Goal: Task Accomplishment & Management: Use online tool/utility

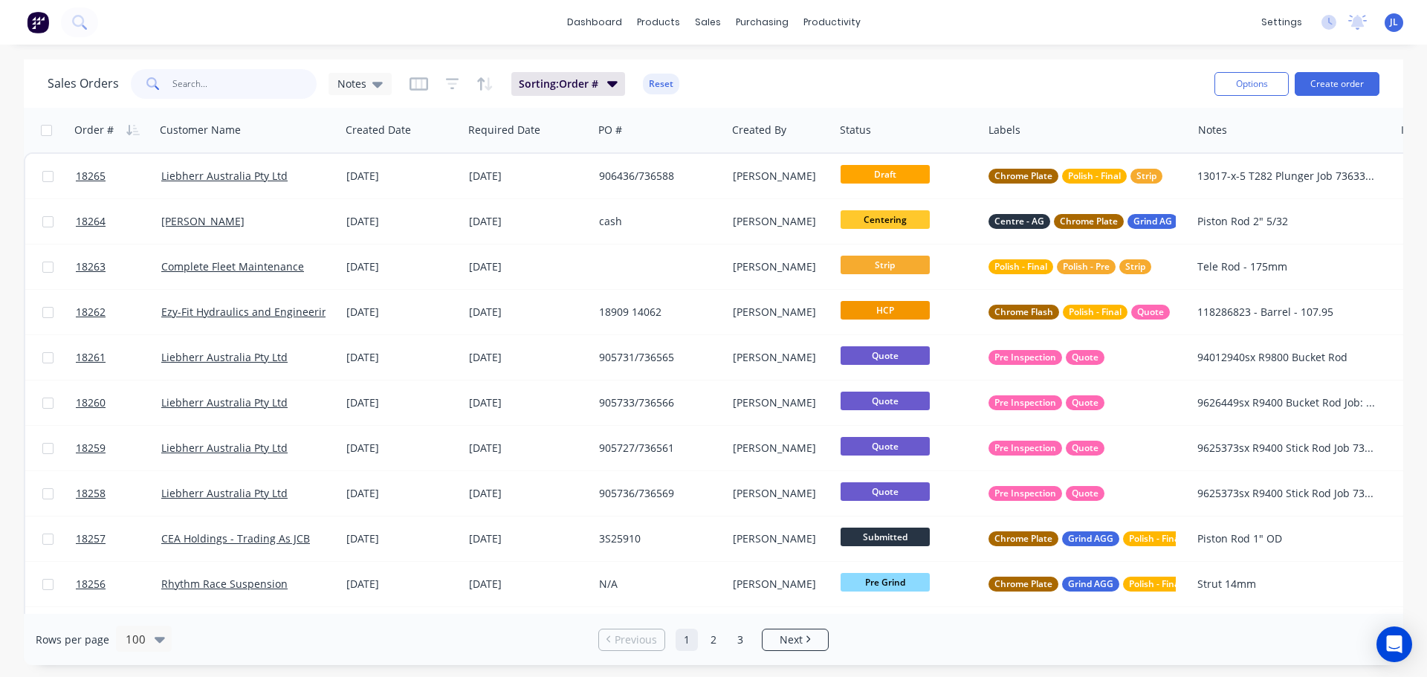
click at [223, 85] on input "text" at bounding box center [244, 84] width 145 height 30
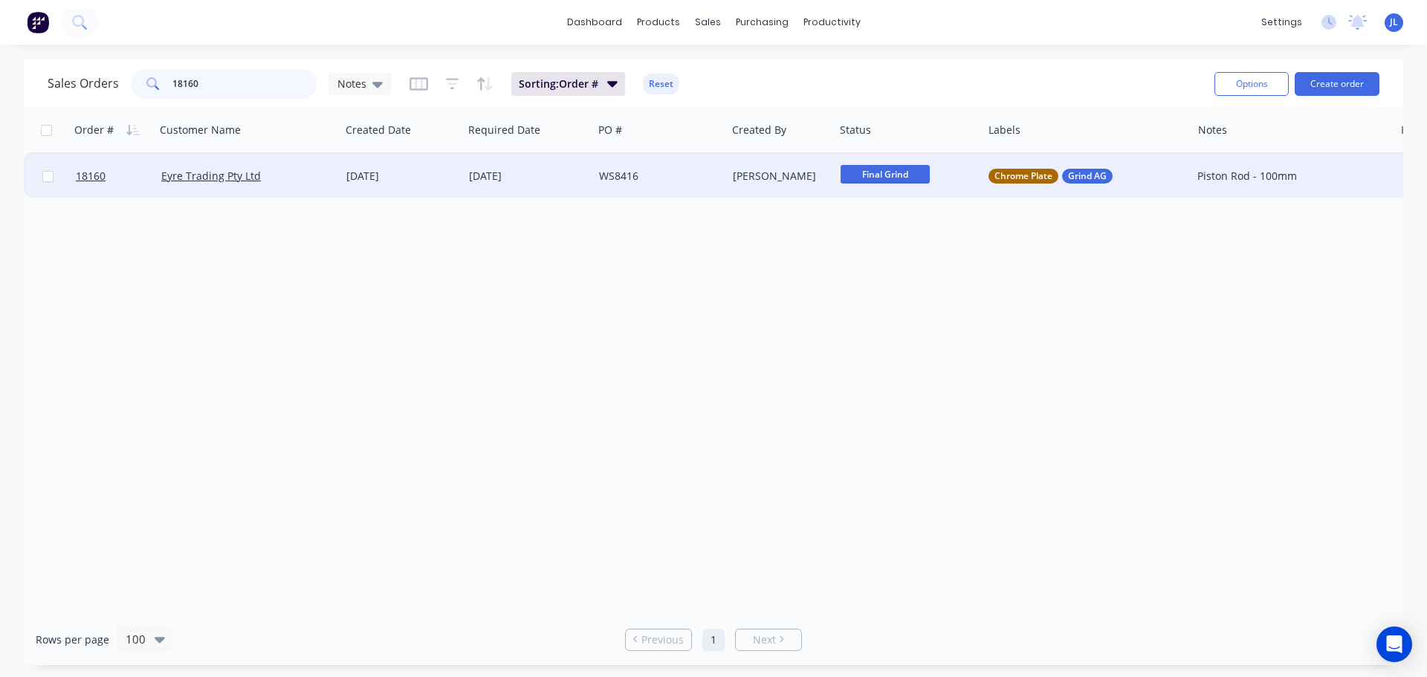
type input "18160"
click at [897, 175] on span "Final Grind" at bounding box center [884, 174] width 89 height 19
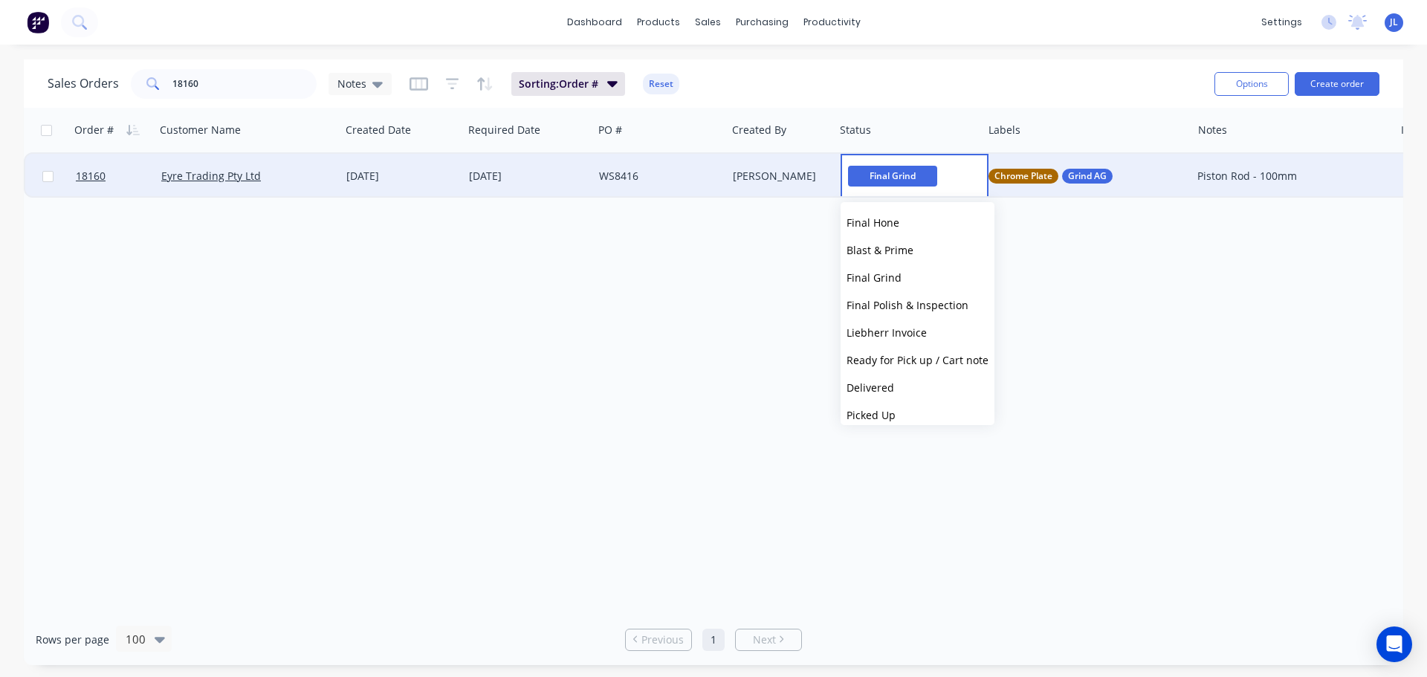
scroll to position [366, 0]
click at [921, 293] on span "Final Polish & Inspection" at bounding box center [907, 295] width 122 height 14
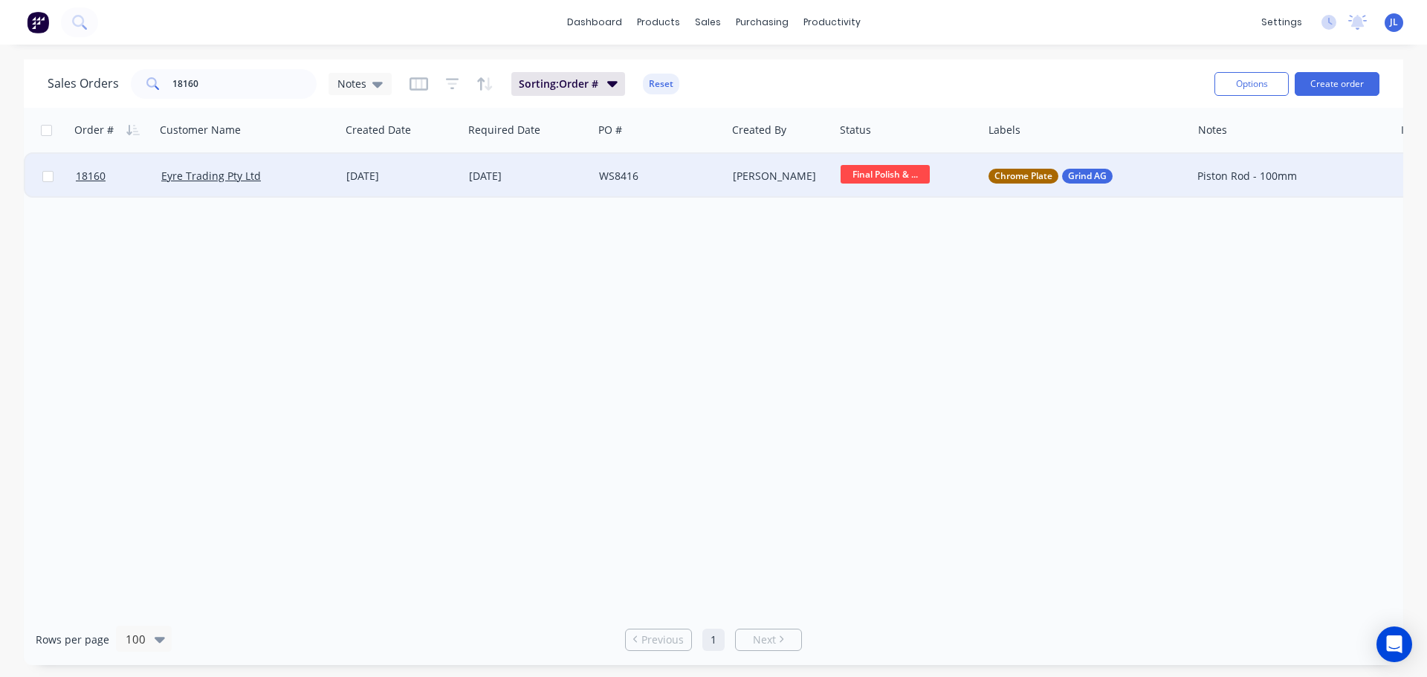
click at [691, 296] on div "Order # Customer Name Created Date Required Date PO # Created By Status Labels …" at bounding box center [713, 361] width 1379 height 506
click at [39, 24] on img at bounding box center [38, 22] width 22 height 22
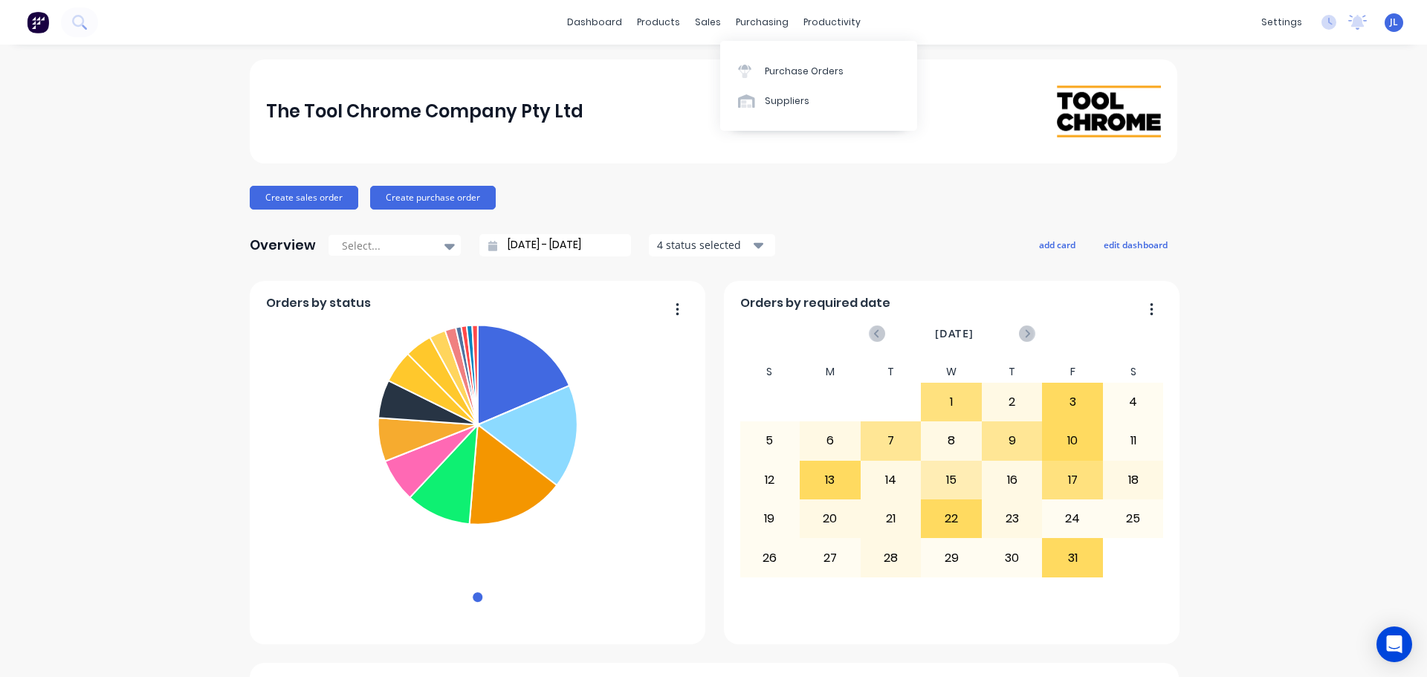
click at [643, 60] on div "The Tool Chrome Company Pty Ltd" at bounding box center [713, 111] width 927 height 104
click at [692, 23] on div "sales" at bounding box center [707, 22] width 41 height 22
click at [710, 56] on link "Sales Orders" at bounding box center [780, 71] width 197 height 30
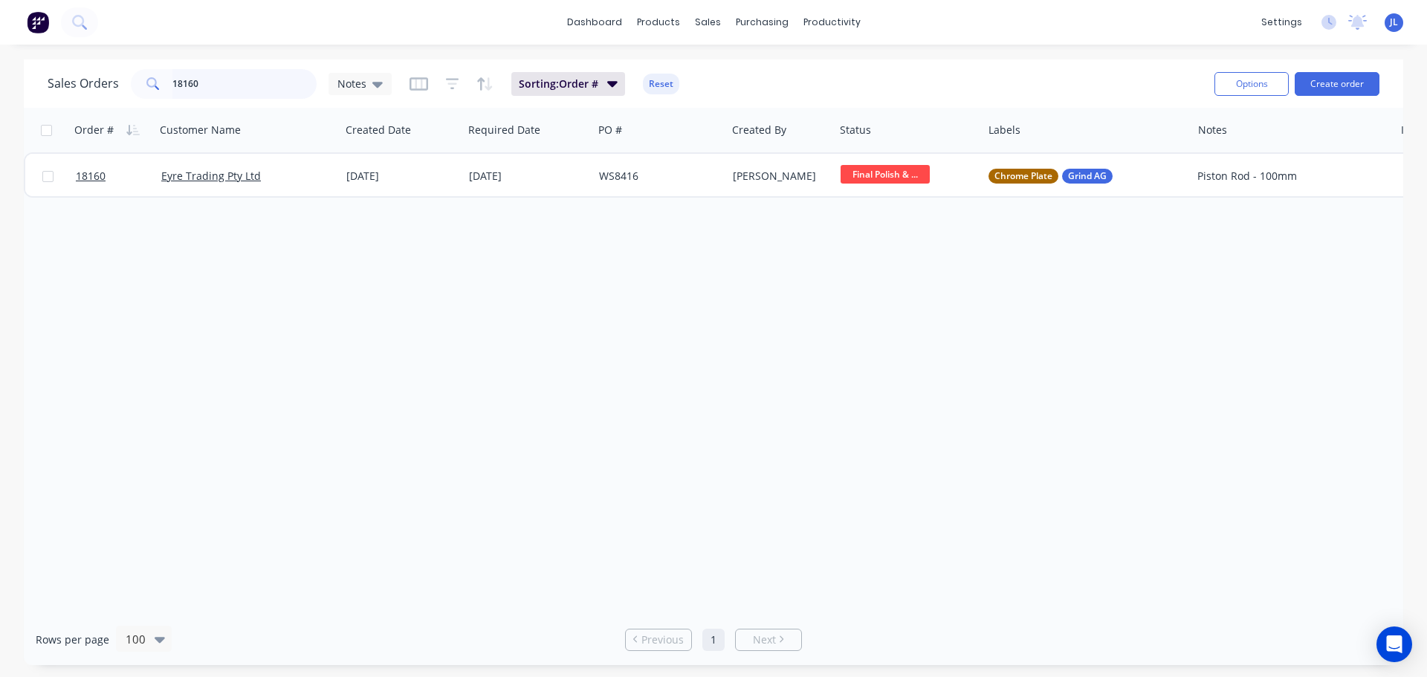
click at [233, 89] on input "18160" at bounding box center [244, 84] width 145 height 30
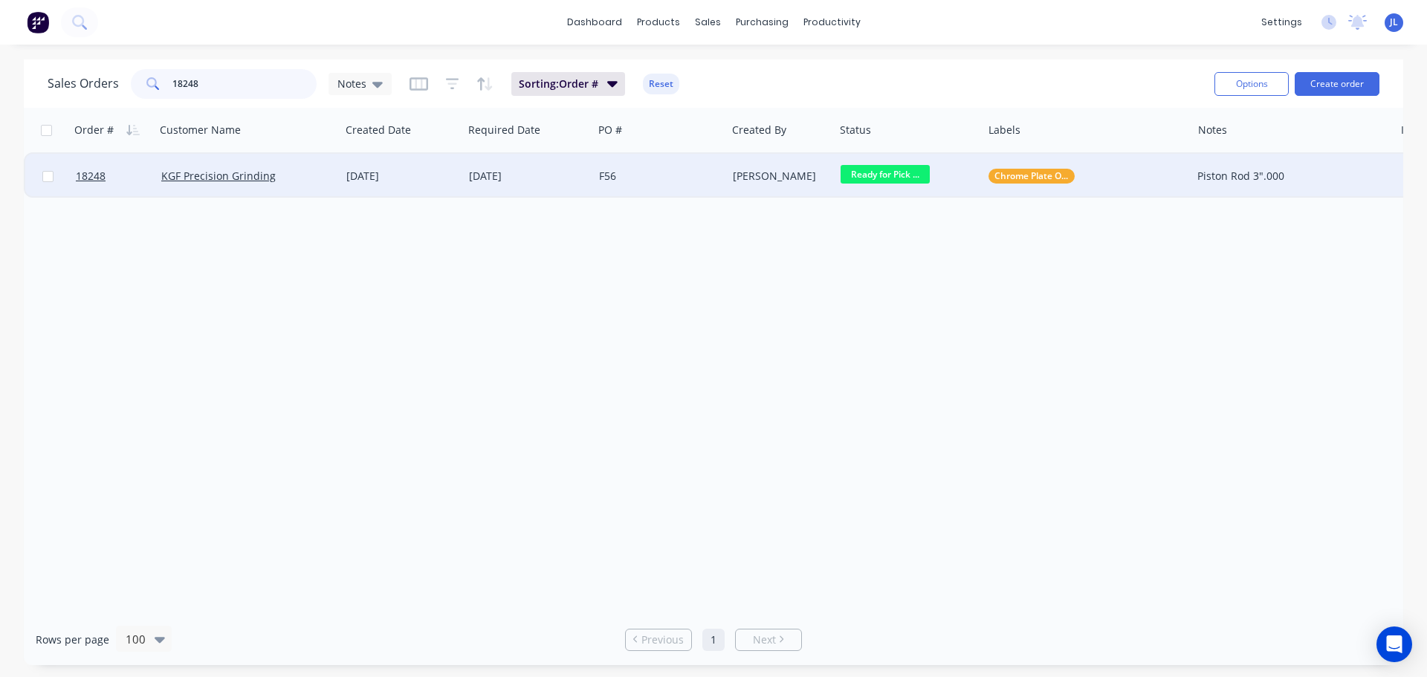
type input "18248"
click at [662, 179] on div "F56" at bounding box center [656, 176] width 115 height 15
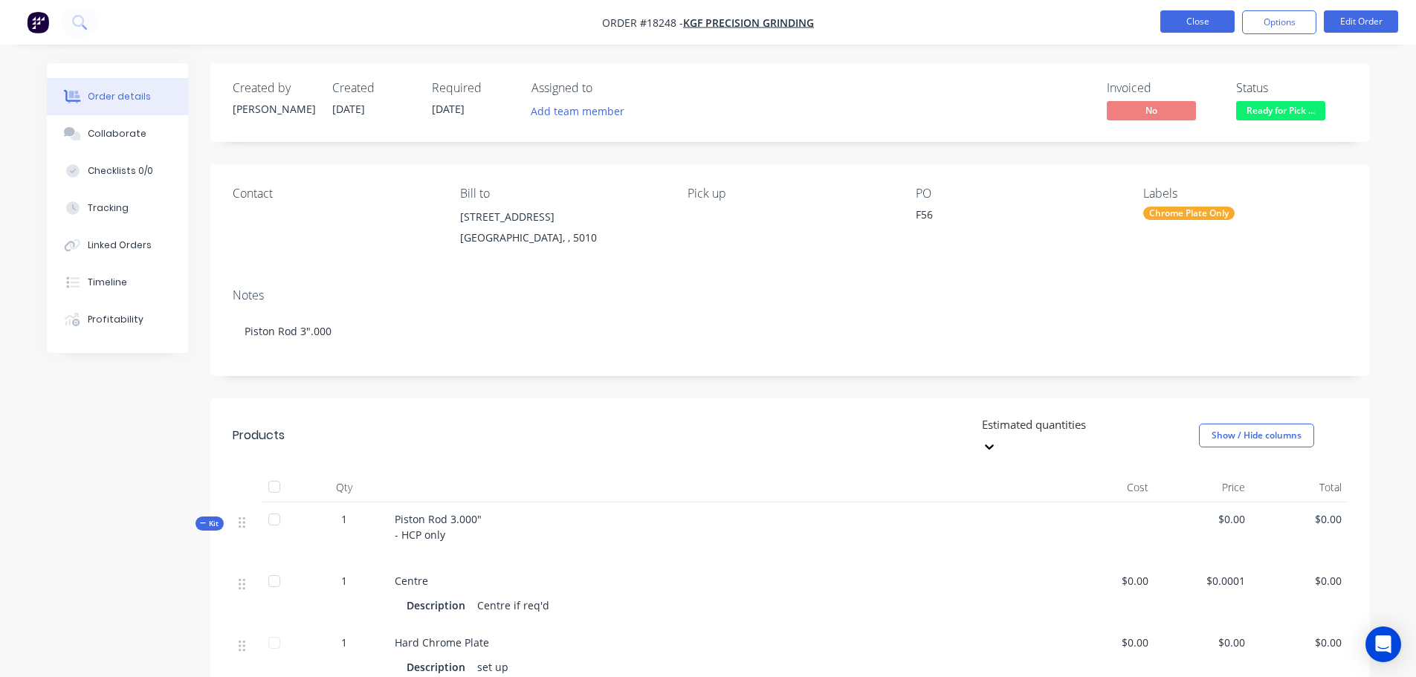
click at [1174, 24] on button "Close" at bounding box center [1197, 21] width 74 height 22
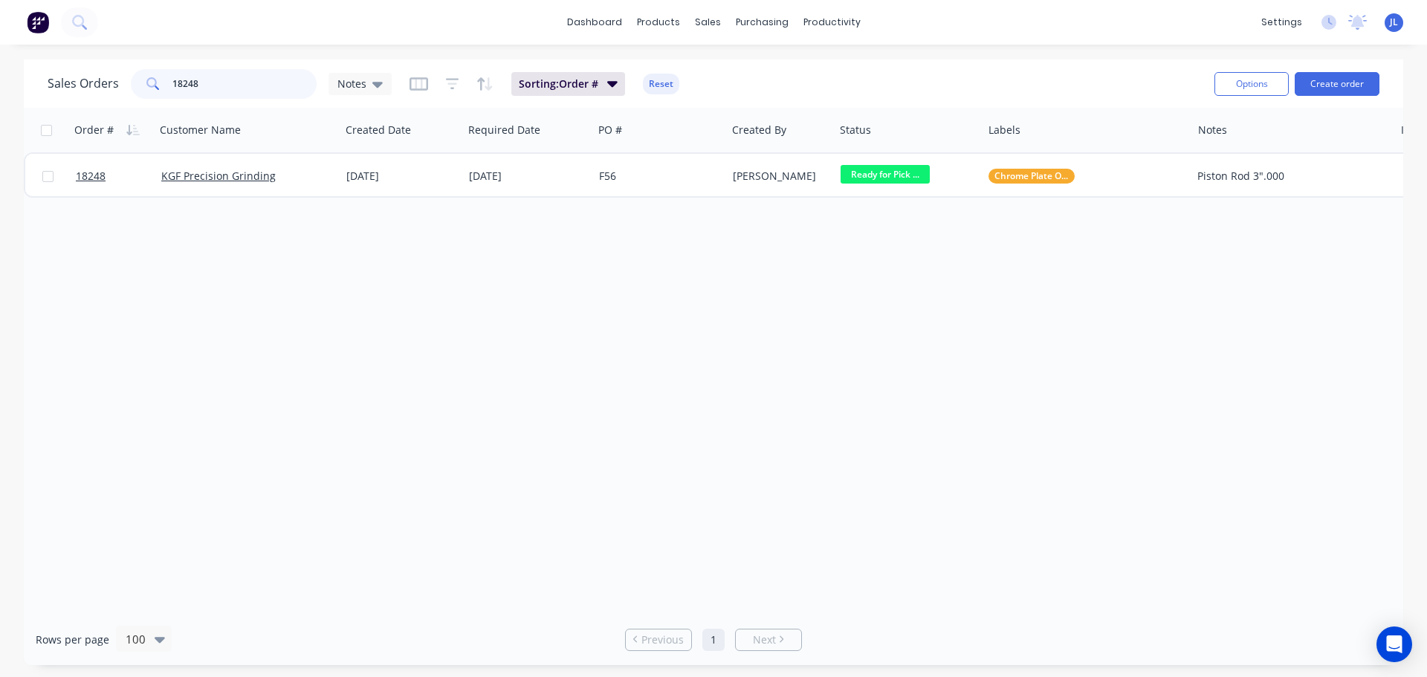
drag, startPoint x: 210, startPoint y: 82, endPoint x: 133, endPoint y: 77, distance: 76.7
click at [133, 77] on div "18248" at bounding box center [224, 84] width 186 height 30
type input "2.750"
click at [248, 108] on div "Customer Name" at bounding box center [247, 130] width 186 height 45
click at [244, 105] on div "Sales Orders 18227 Notes Sorting: Order # Reset Options Create order" at bounding box center [713, 83] width 1379 height 48
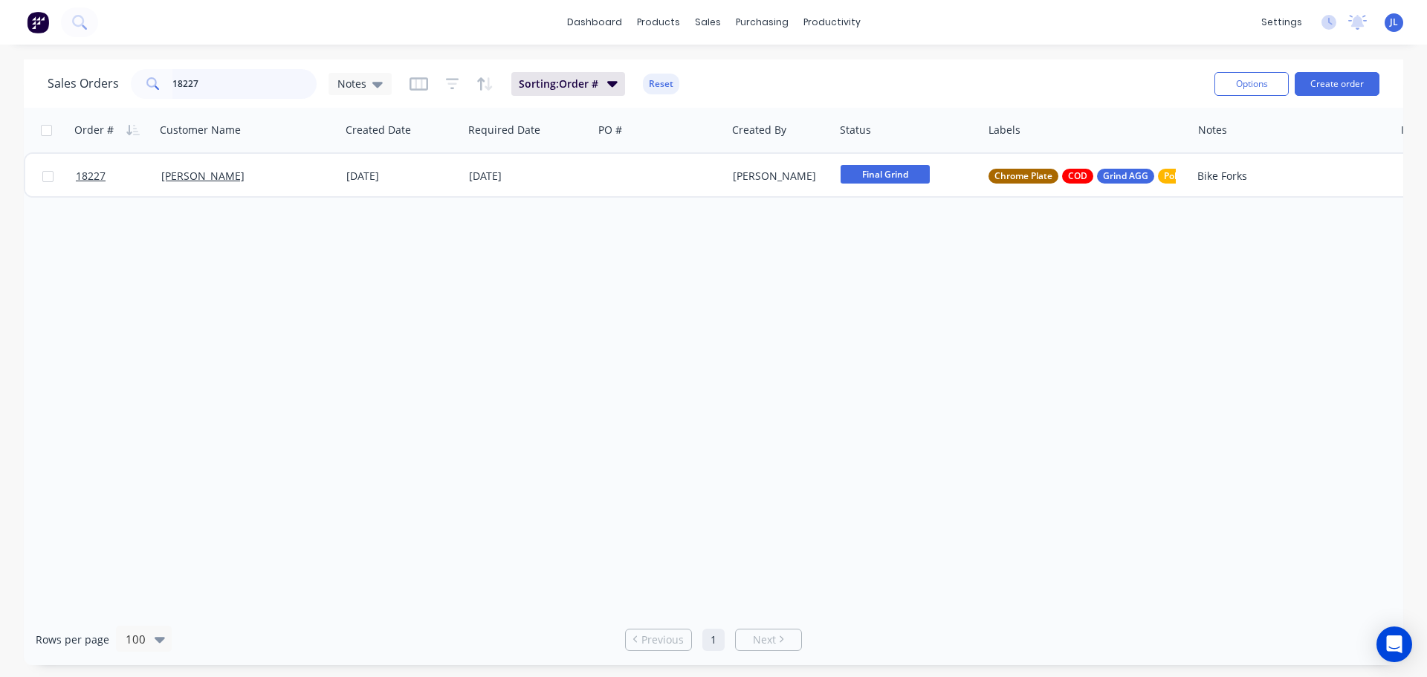
click at [240, 97] on input "18227" at bounding box center [244, 84] width 145 height 30
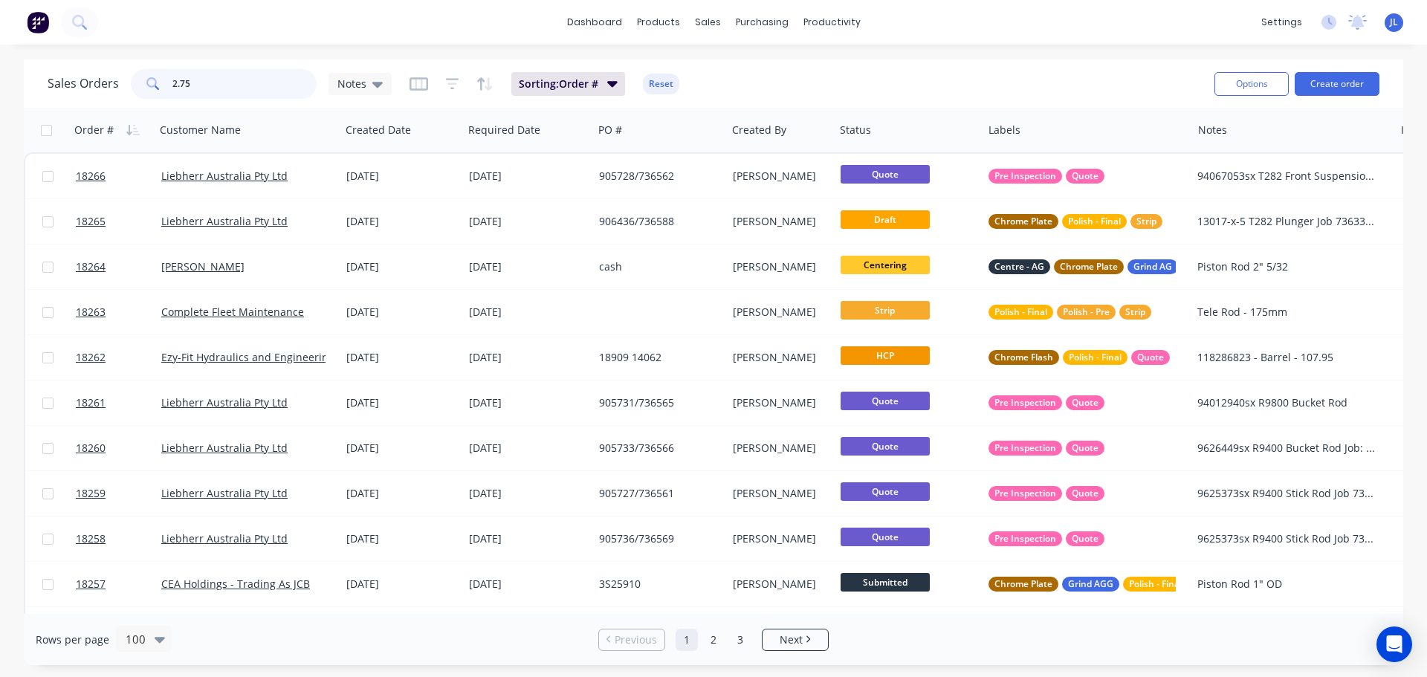
type input "2.750"
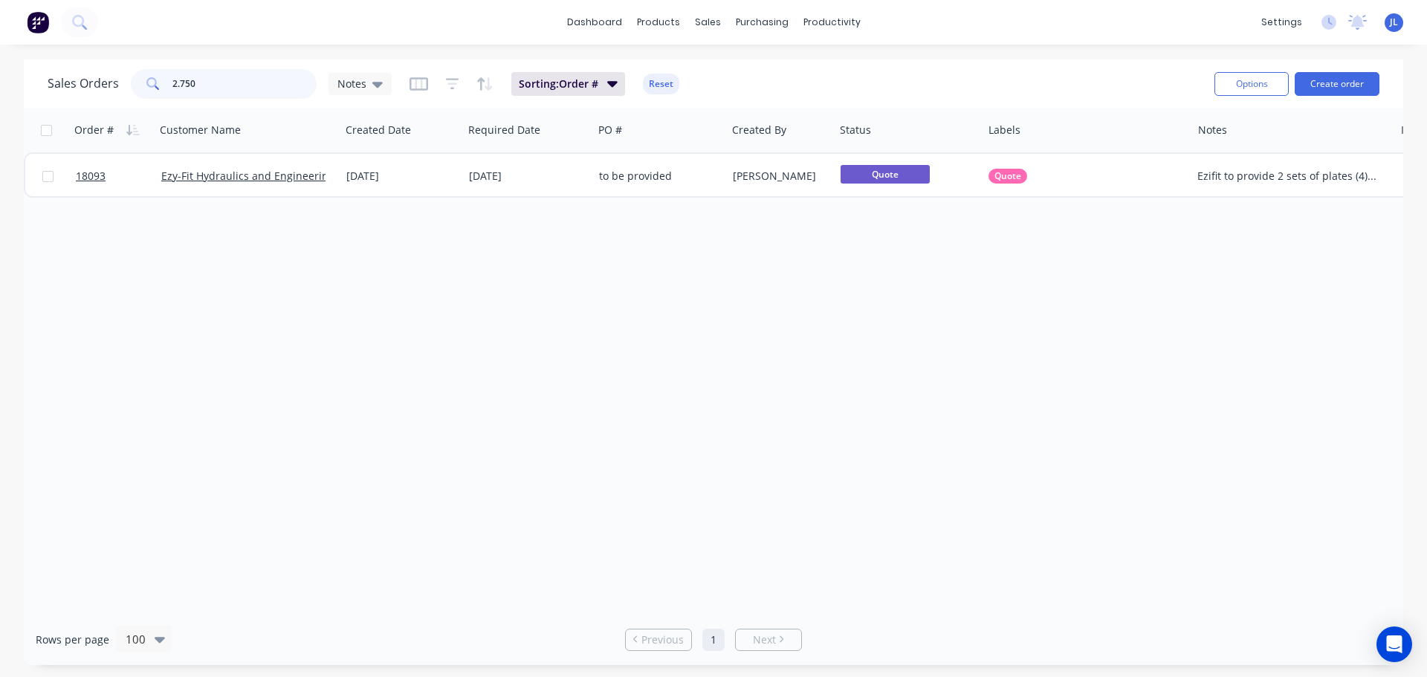
drag, startPoint x: 218, startPoint y: 87, endPoint x: 124, endPoint y: 87, distance: 94.4
click at [124, 87] on div "Sales Orders 2.750 Notes" at bounding box center [220, 84] width 344 height 30
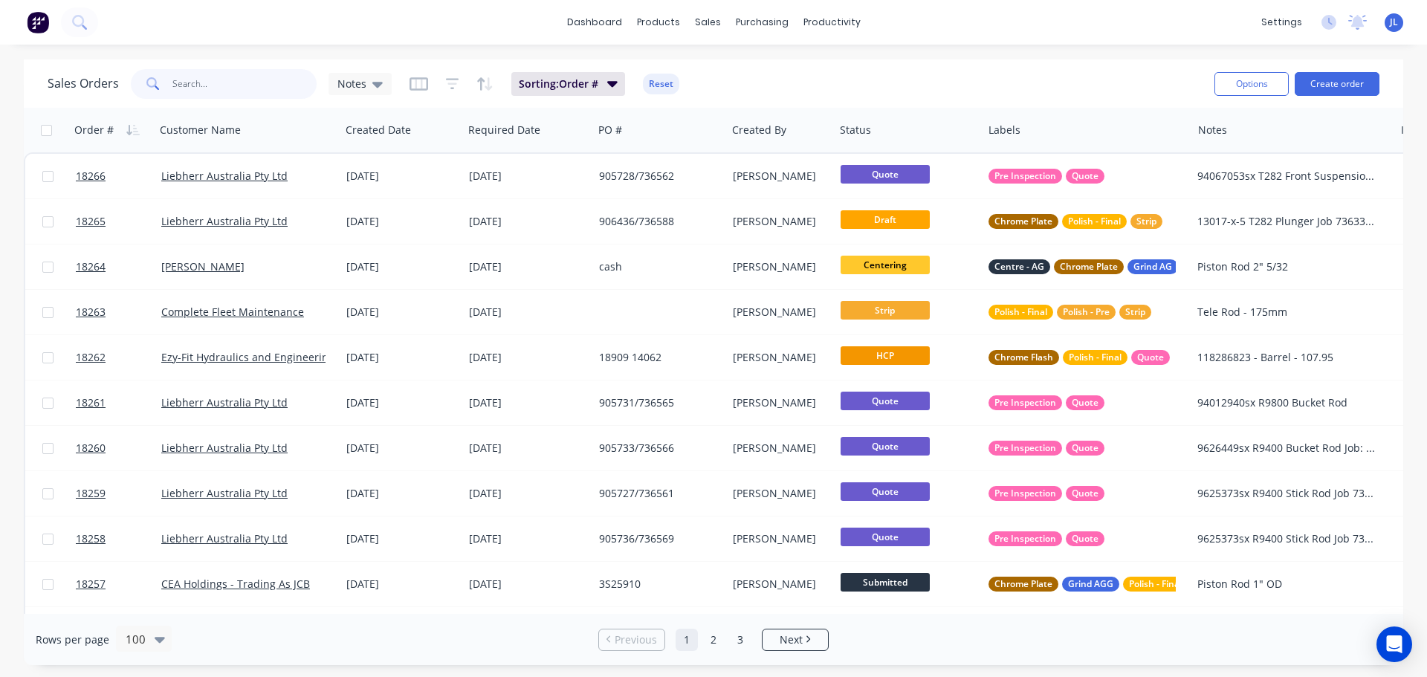
click at [227, 88] on input "text" at bounding box center [244, 84] width 145 height 30
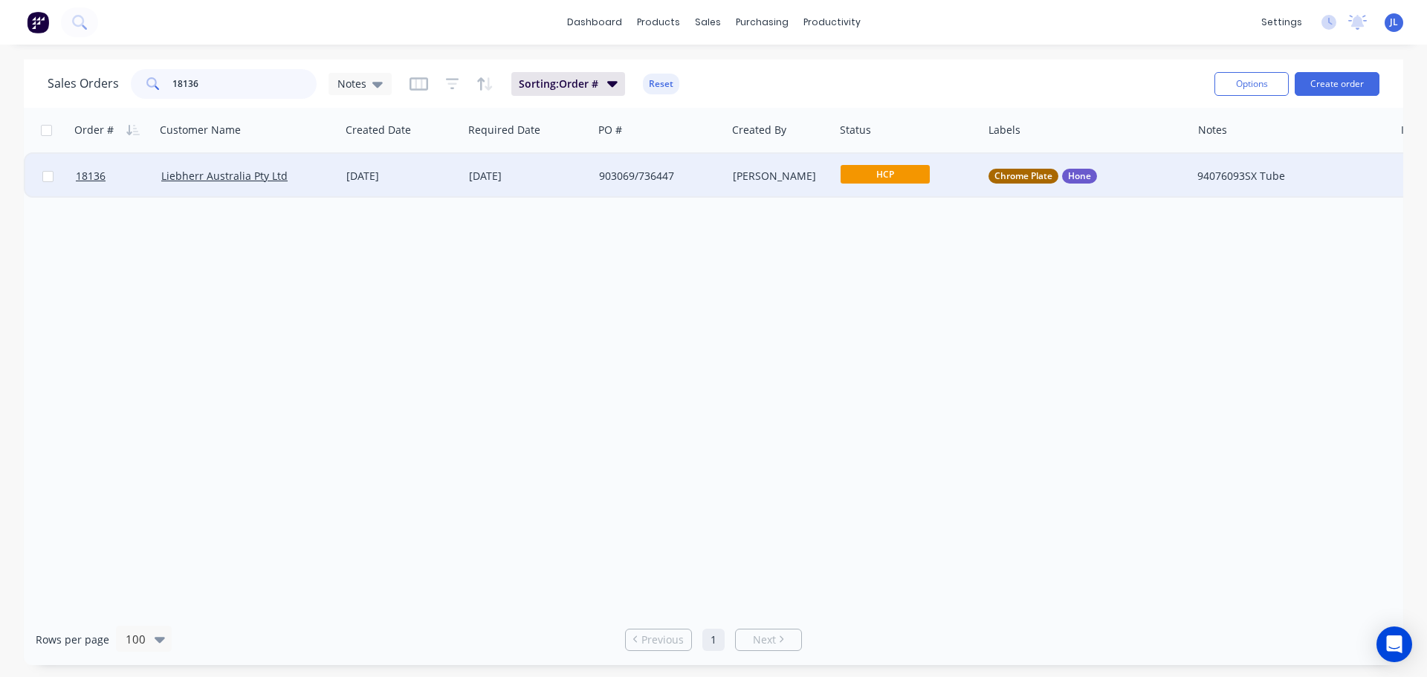
type input "18136"
click at [398, 168] on div "22 Sep 2025" at bounding box center [401, 176] width 123 height 45
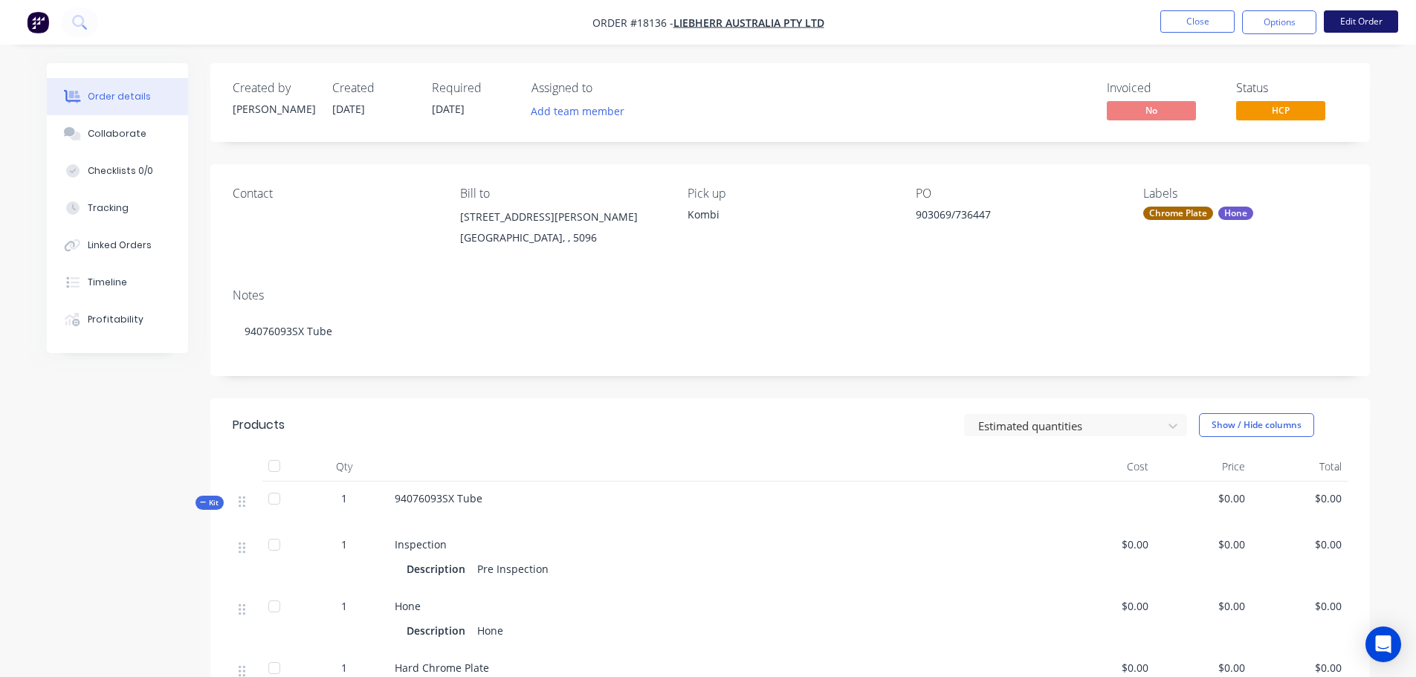
click at [1355, 24] on button "Edit Order" at bounding box center [1360, 21] width 74 height 22
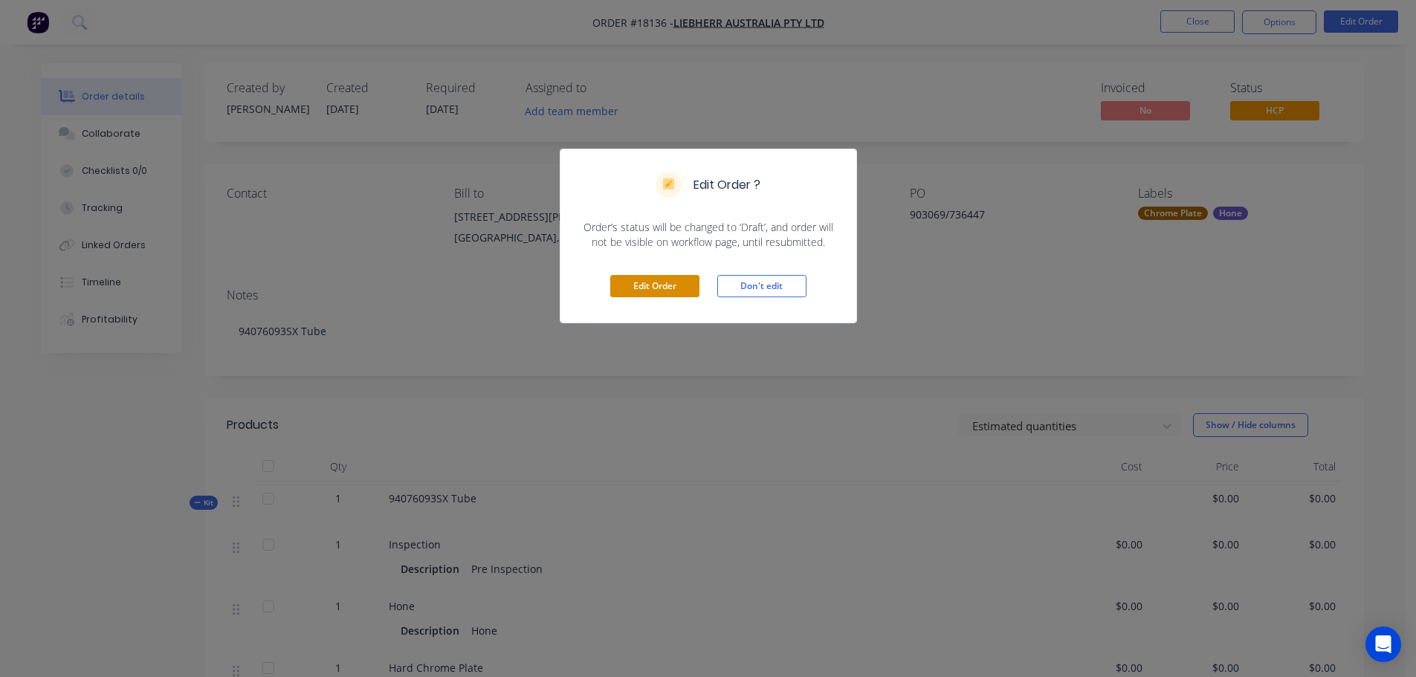
click at [644, 287] on button "Edit Order" at bounding box center [654, 286] width 89 height 22
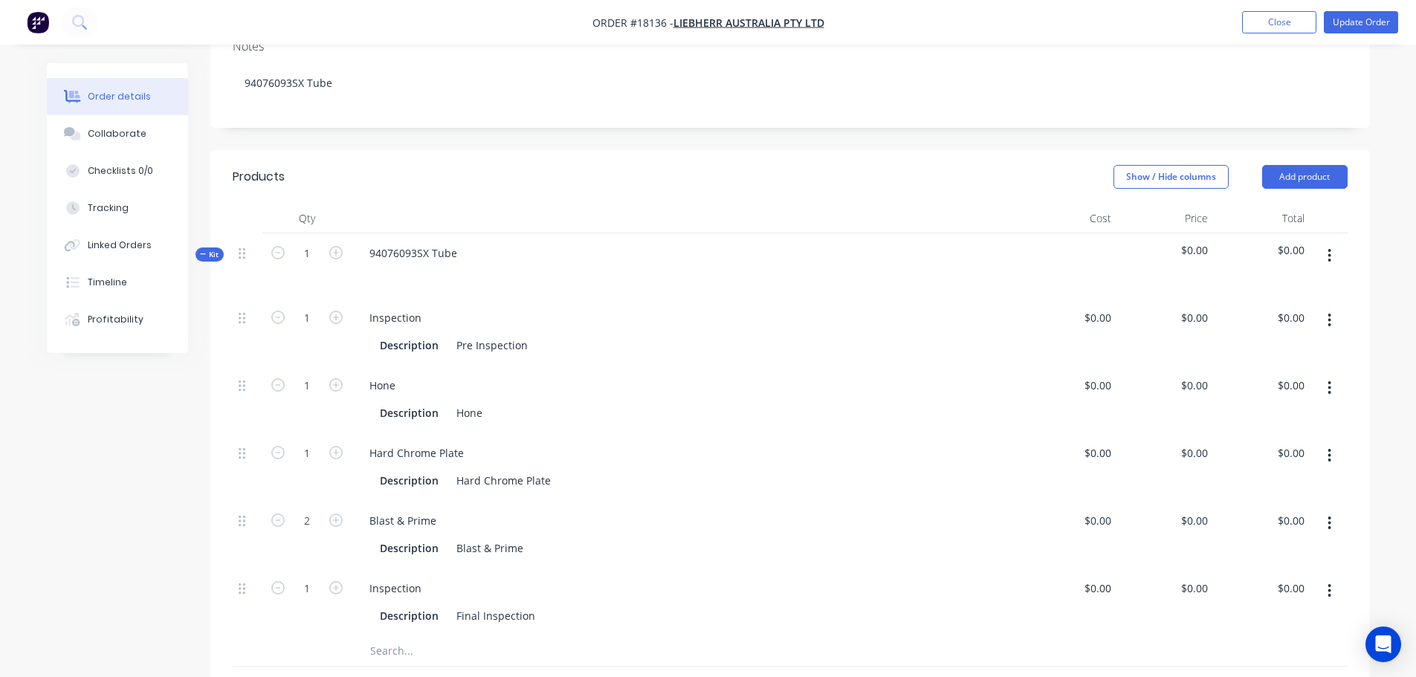
scroll to position [297, 0]
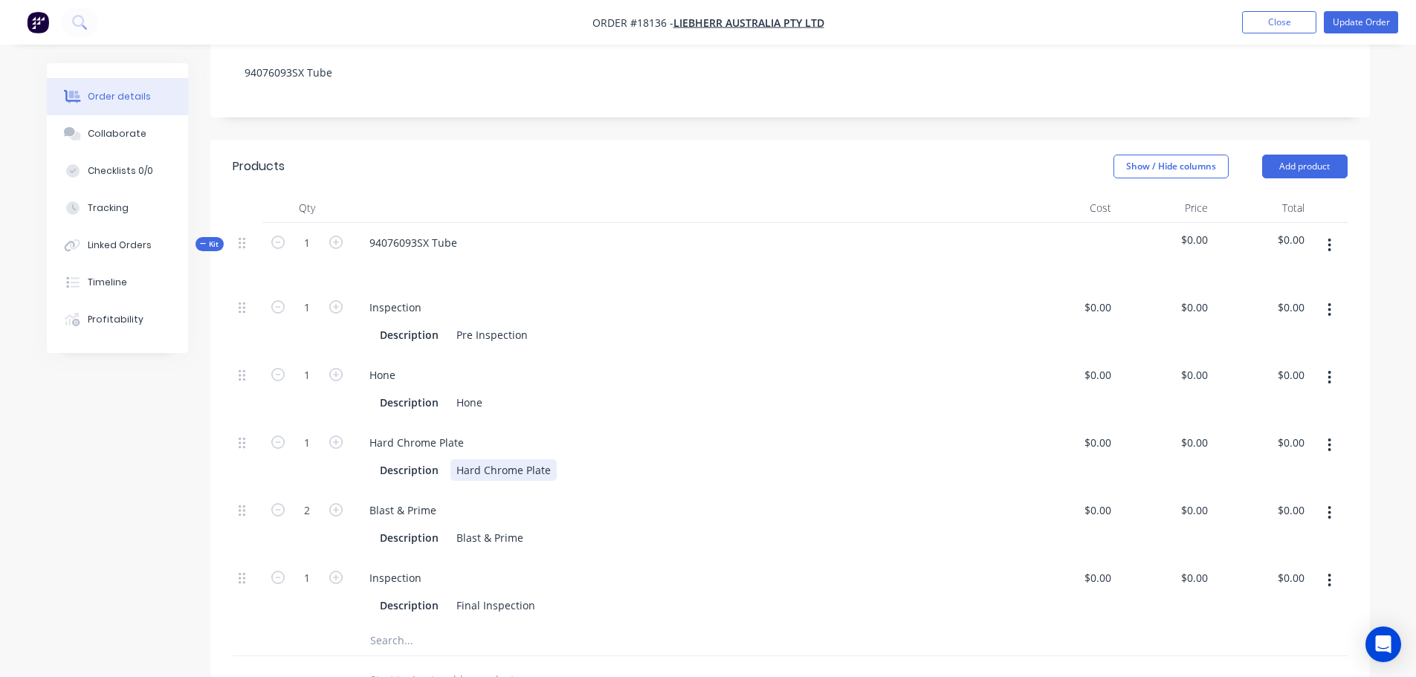
click at [457, 459] on div "Hard Chrome Plate" at bounding box center [503, 470] width 106 height 22
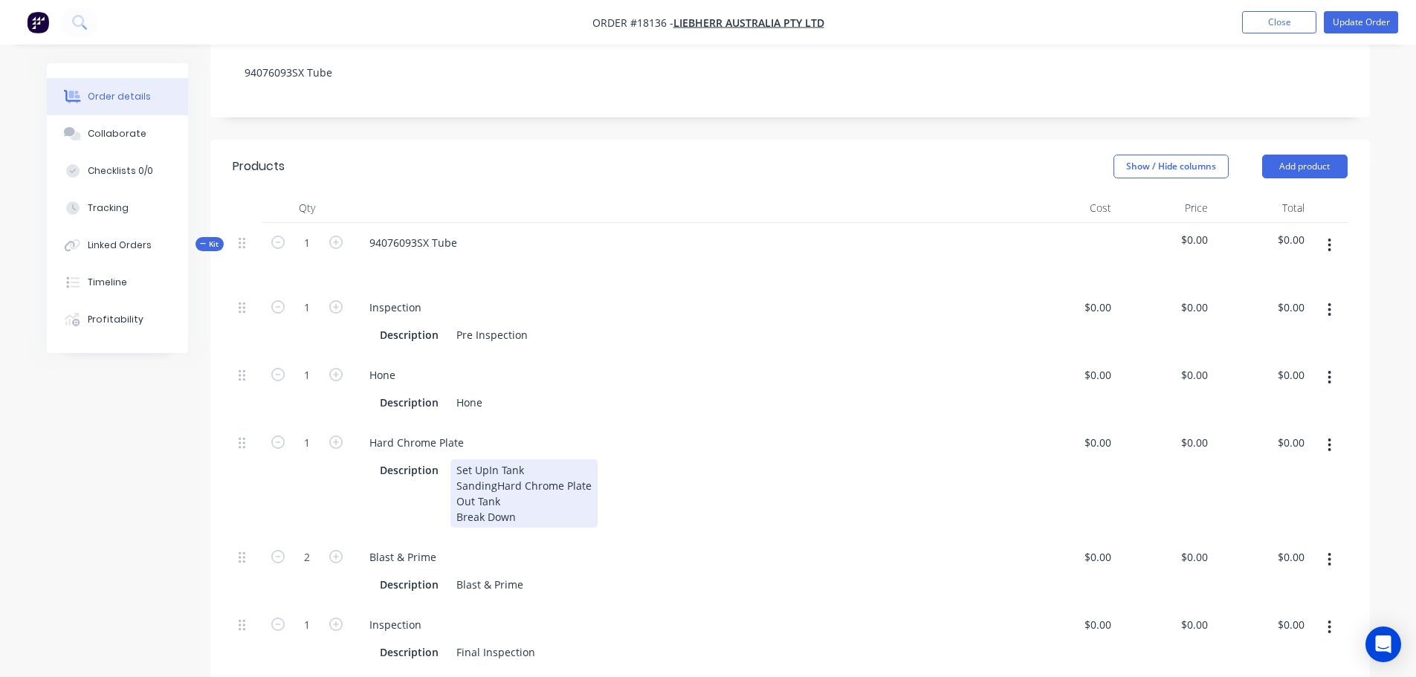
click at [648, 485] on div "Description Set Up In Tank Sanding Hard Chrome Plate Out Tank Break Down" at bounding box center [683, 493] width 618 height 68
click at [542, 571] on div "Description Blast & Prime" at bounding box center [685, 583] width 657 height 25
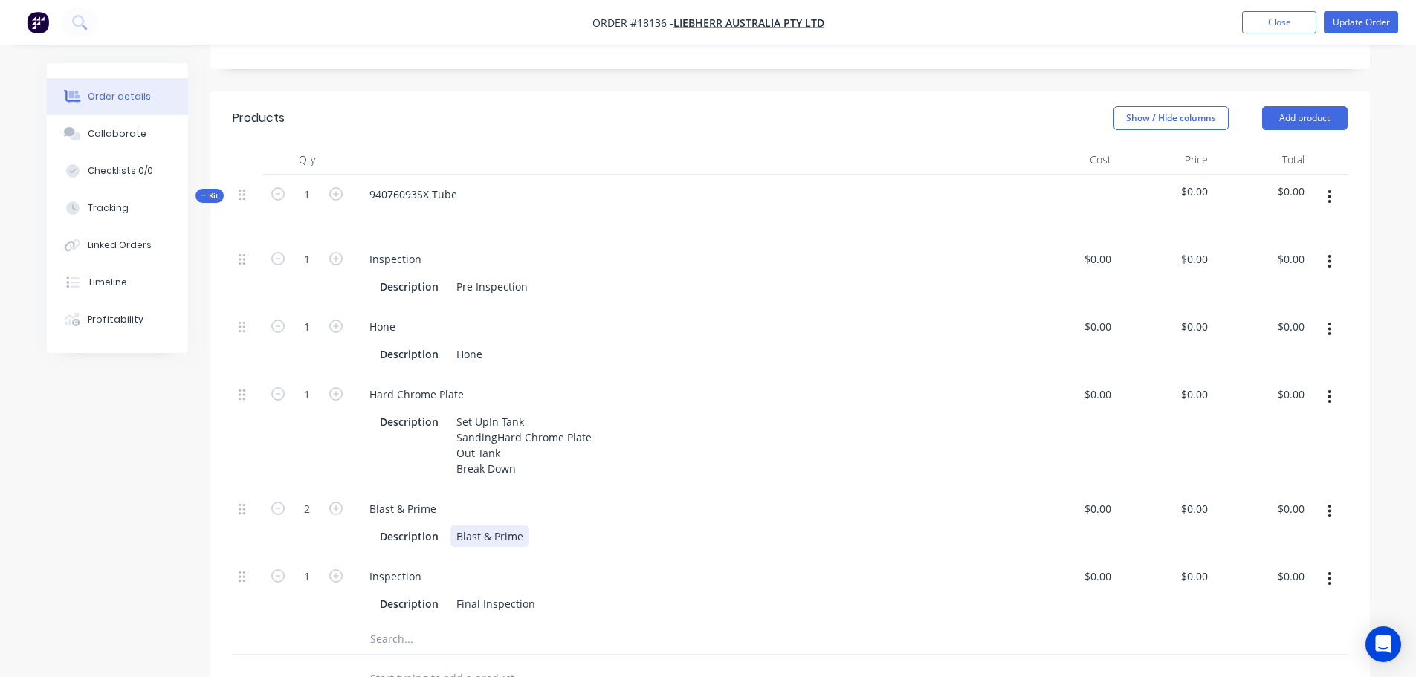
scroll to position [372, 0]
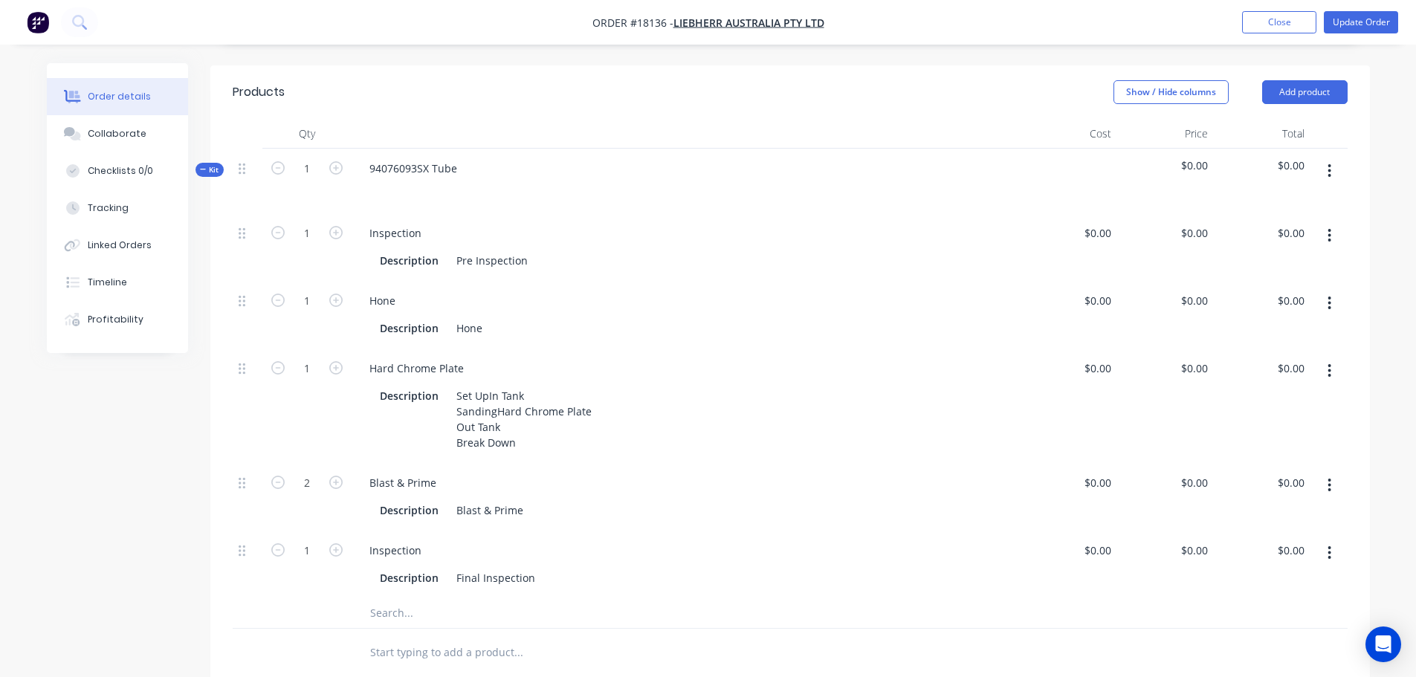
click at [1323, 290] on button "button" at bounding box center [1328, 303] width 35 height 27
click at [1273, 331] on div "Duplicate" at bounding box center [1276, 342] width 114 height 22
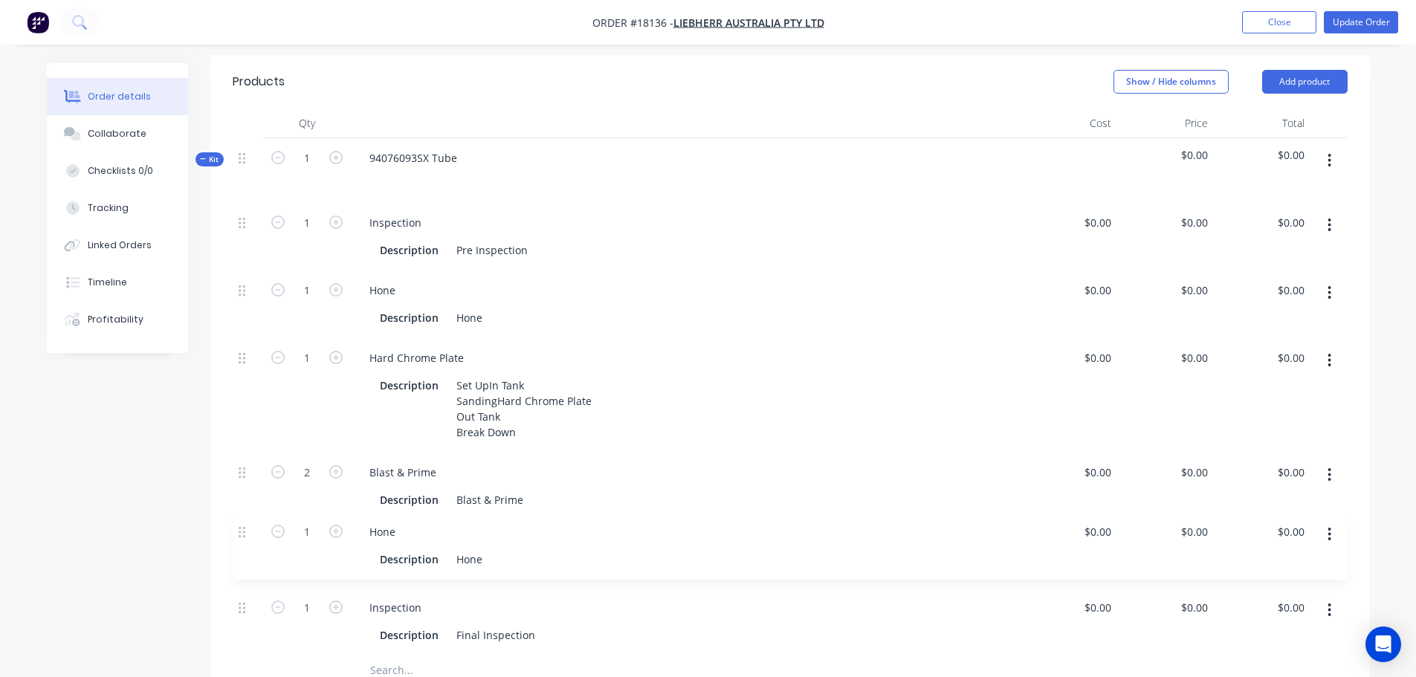
scroll to position [386, 0]
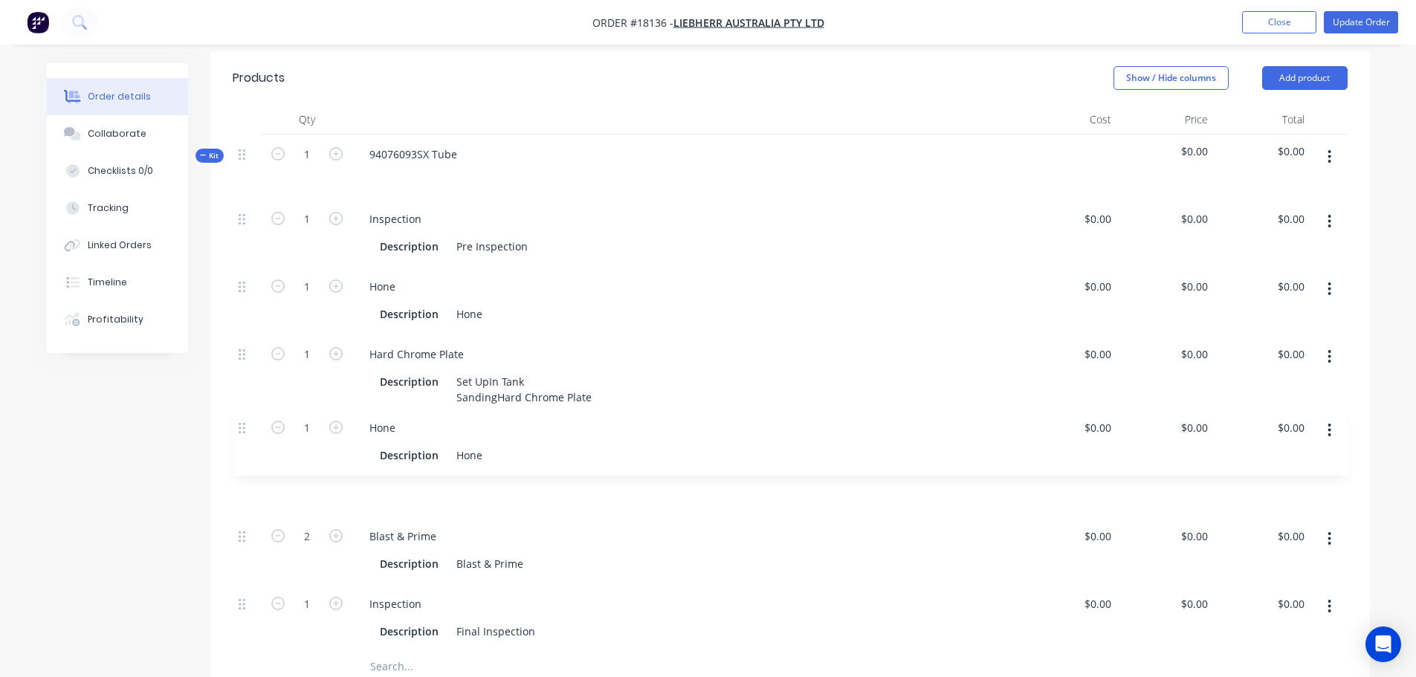
drag, startPoint x: 239, startPoint y: 613, endPoint x: 239, endPoint y: 421, distance: 191.7
click at [239, 421] on div "1 Inspection Description Pre Inspection $0.00 $0.00 $0.00 $0.00 $0.00 $0.00 1 H…" at bounding box center [790, 425] width 1115 height 453
click at [454, 490] on div "Hone" at bounding box center [469, 496] width 38 height 22
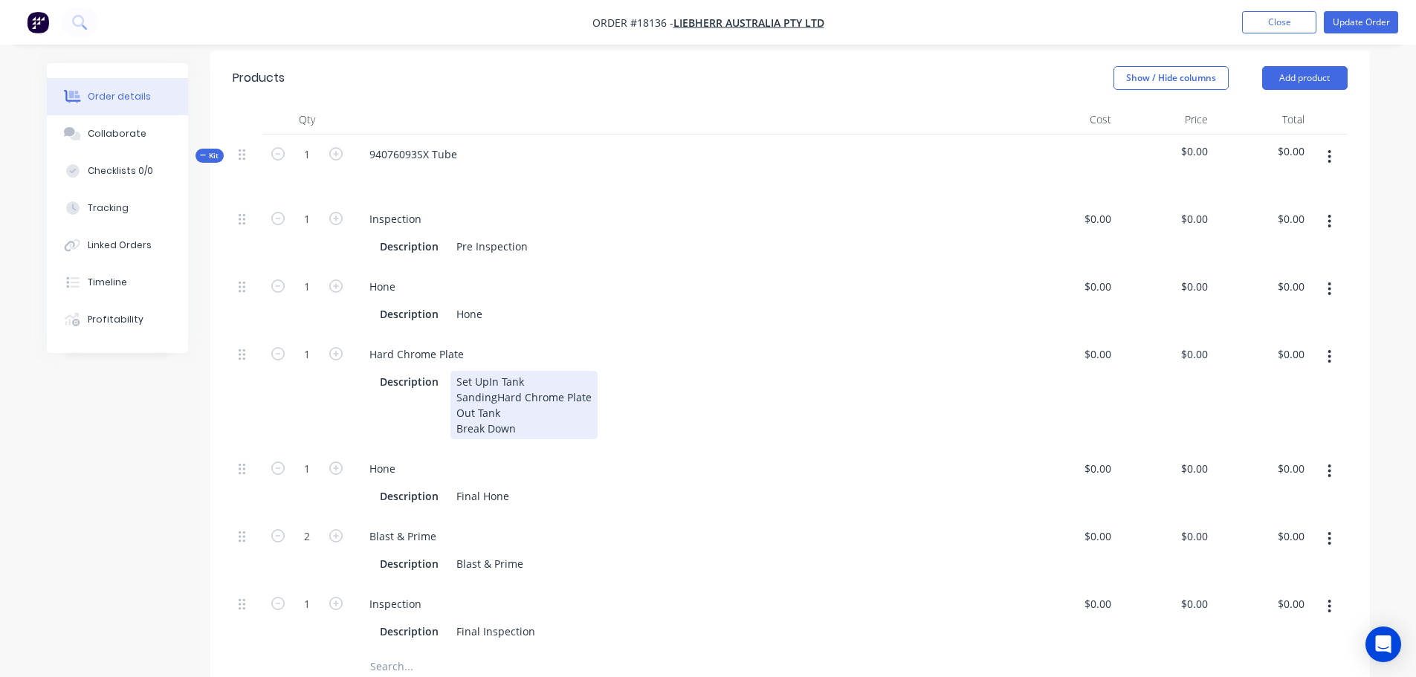
click at [749, 422] on div "Description Set Up In Tank Sanding Hard Chrome Plate Out Tank Break Down" at bounding box center [683, 405] width 618 height 68
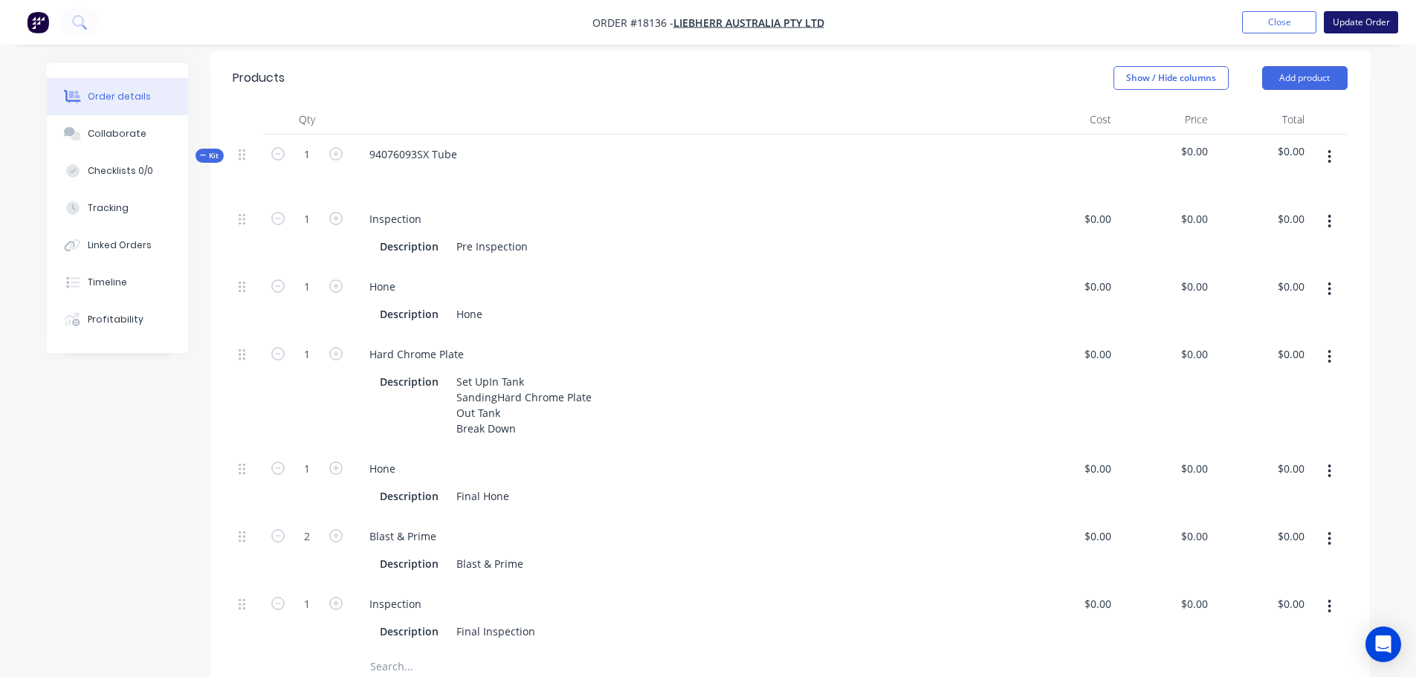
click at [1342, 32] on button "Update Order" at bounding box center [1360, 22] width 74 height 22
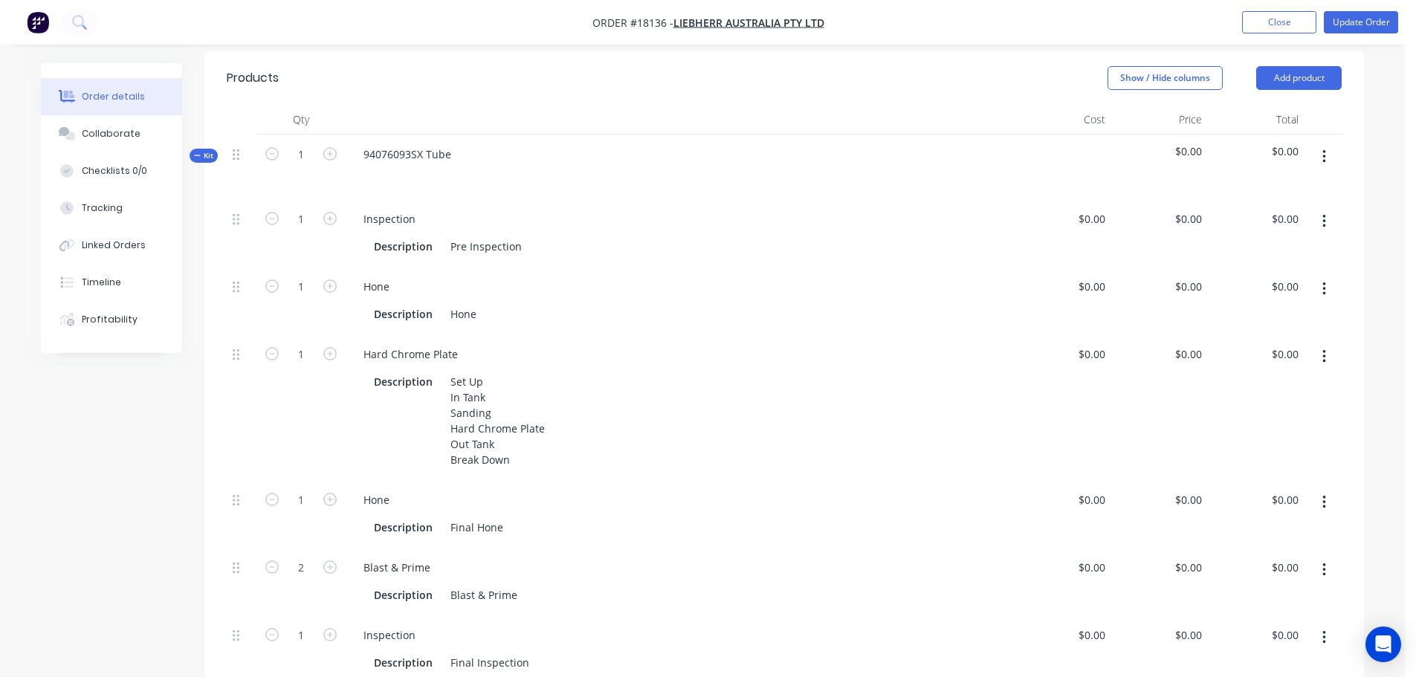
scroll to position [0, 0]
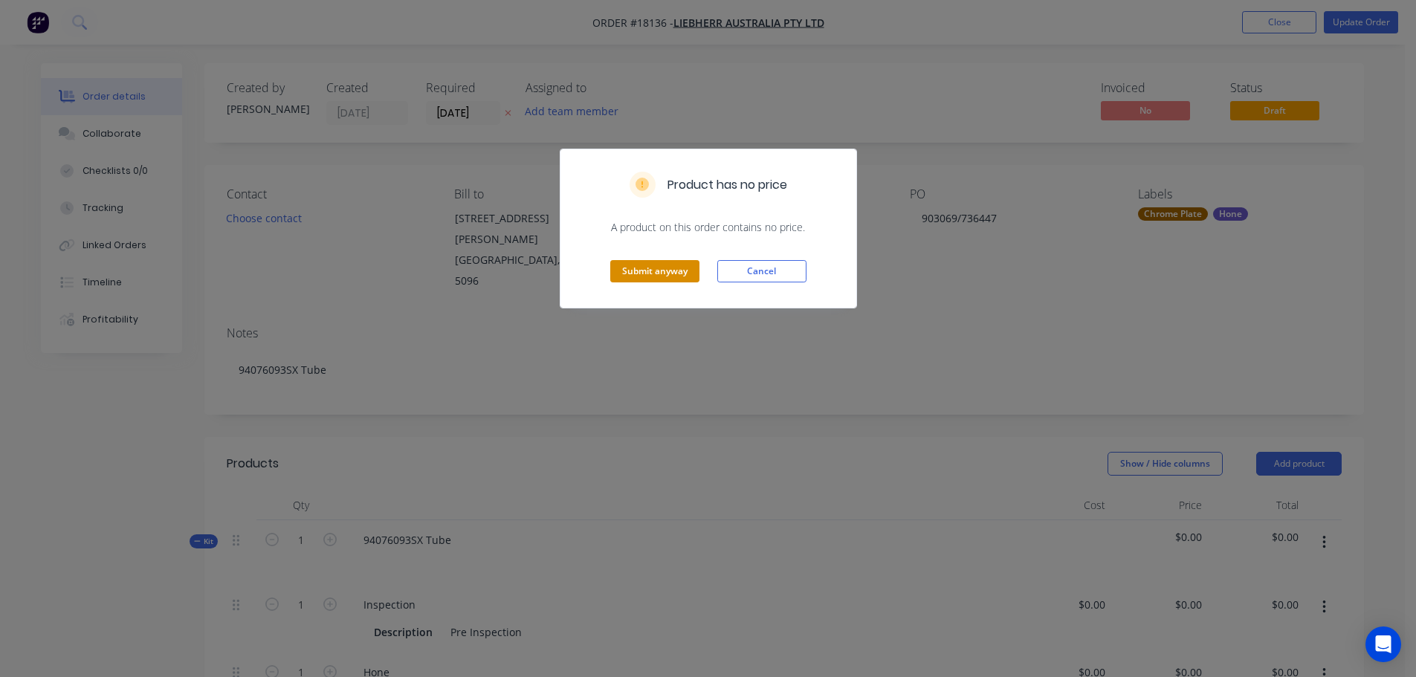
click at [624, 270] on button "Submit anyway" at bounding box center [654, 271] width 89 height 22
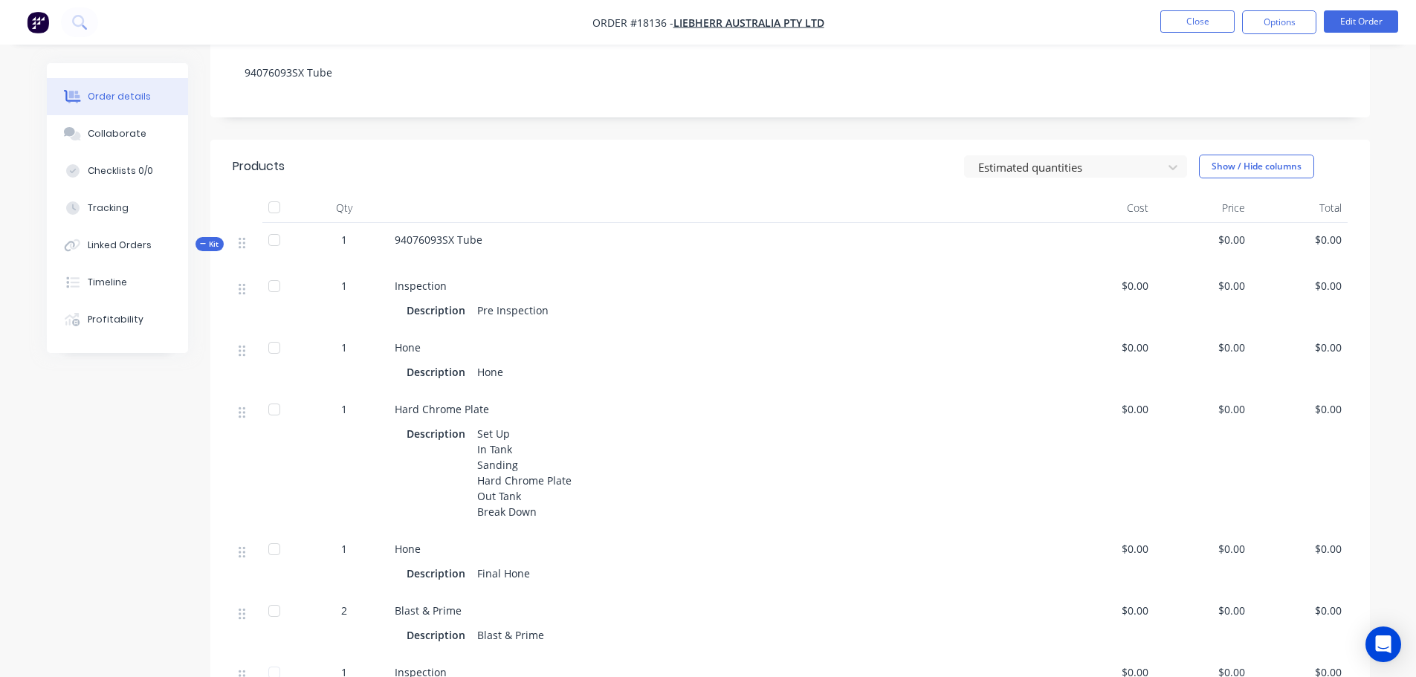
scroll to position [149, 0]
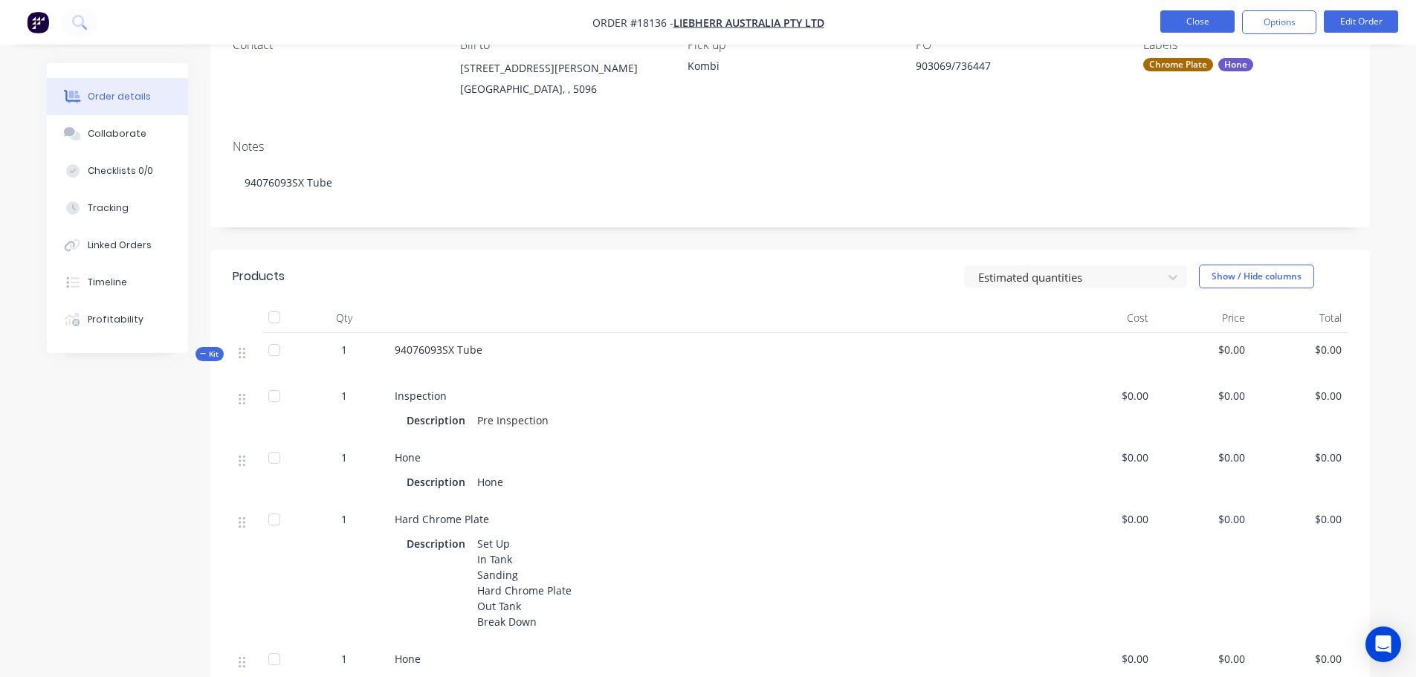
click at [1219, 28] on button "Close" at bounding box center [1197, 21] width 74 height 22
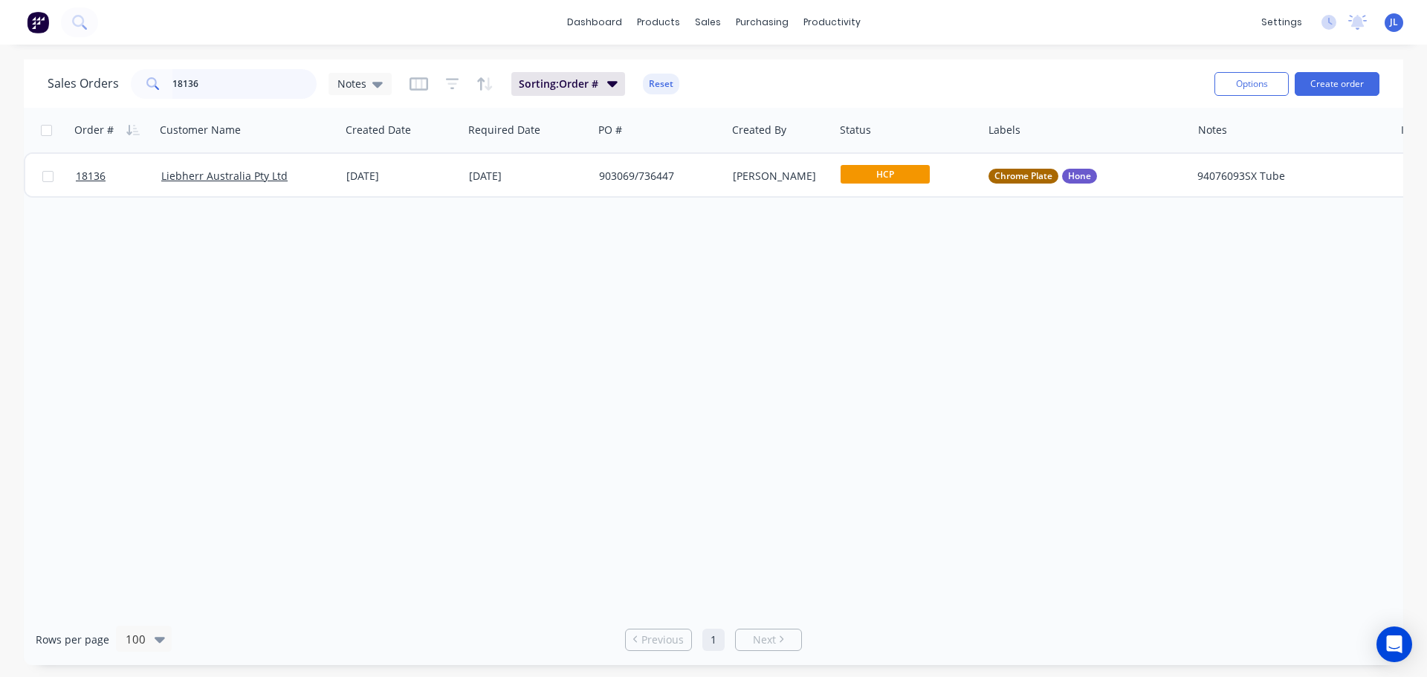
click at [221, 78] on input "18136" at bounding box center [244, 84] width 145 height 30
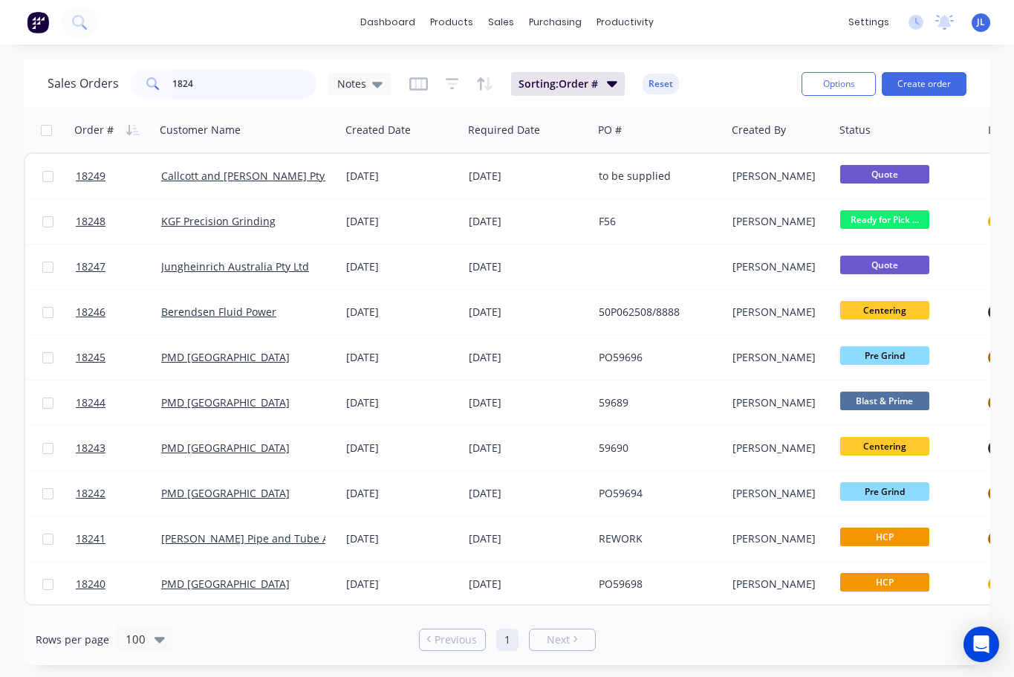
click at [221, 78] on input "1824" at bounding box center [244, 84] width 145 height 30
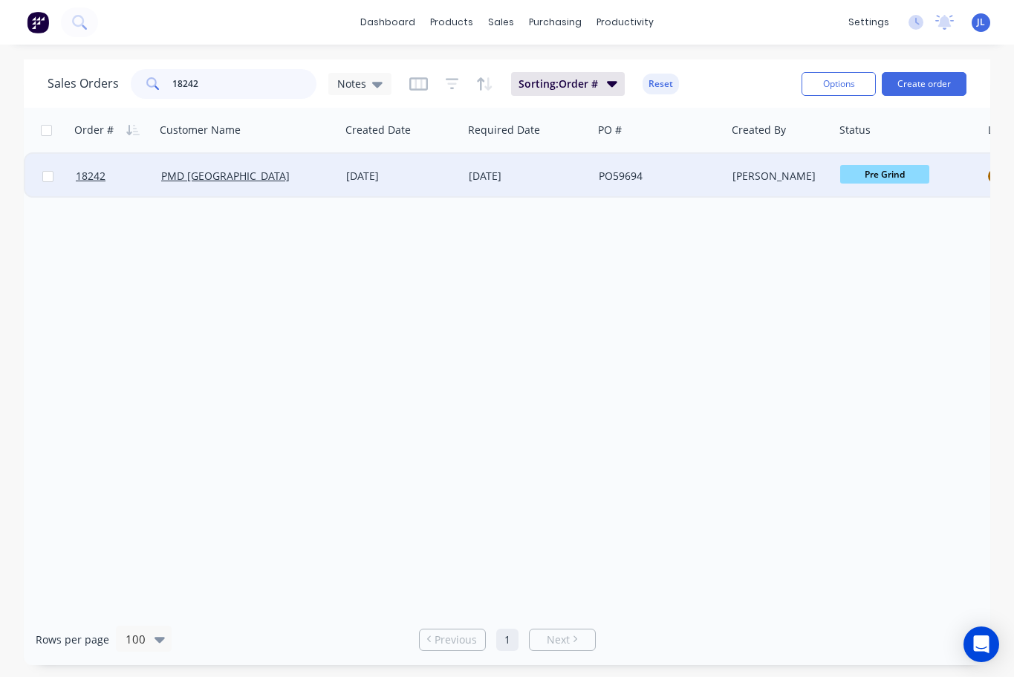
type input "18242"
click at [860, 172] on span "Pre Grind" at bounding box center [884, 174] width 89 height 19
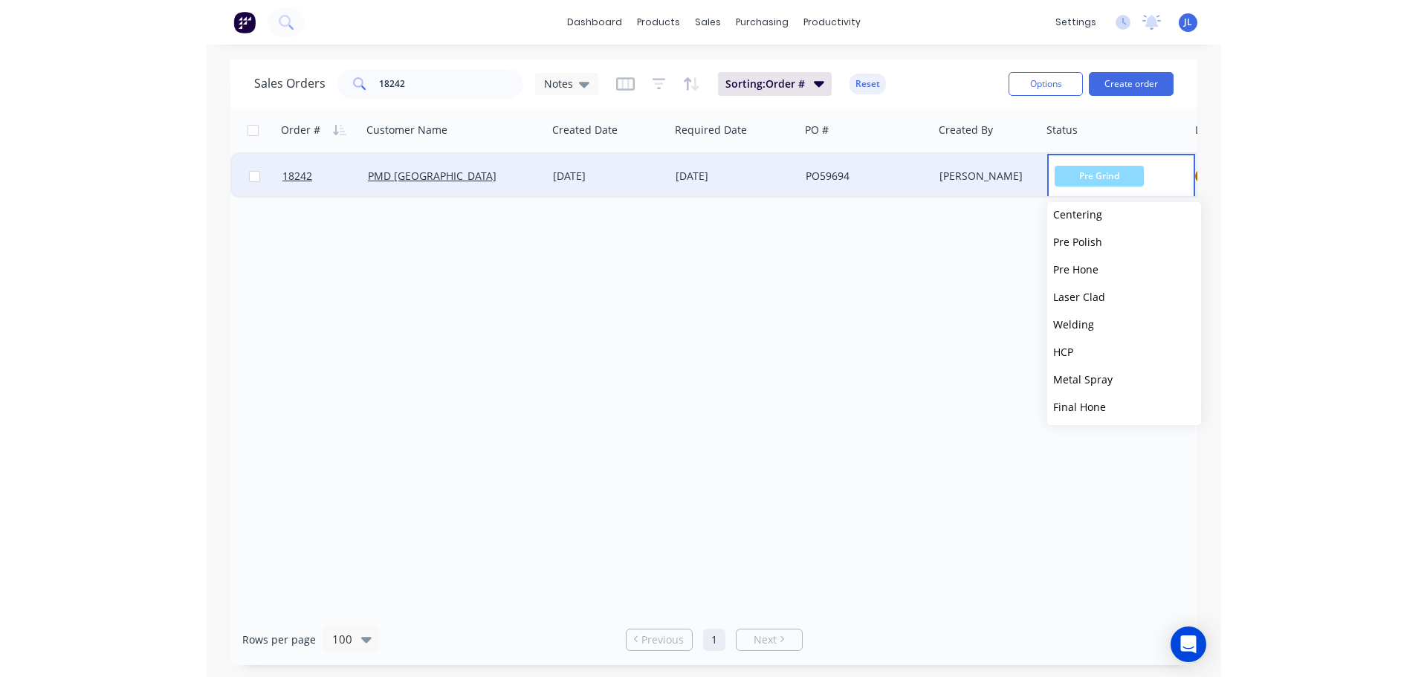
scroll to position [223, 0]
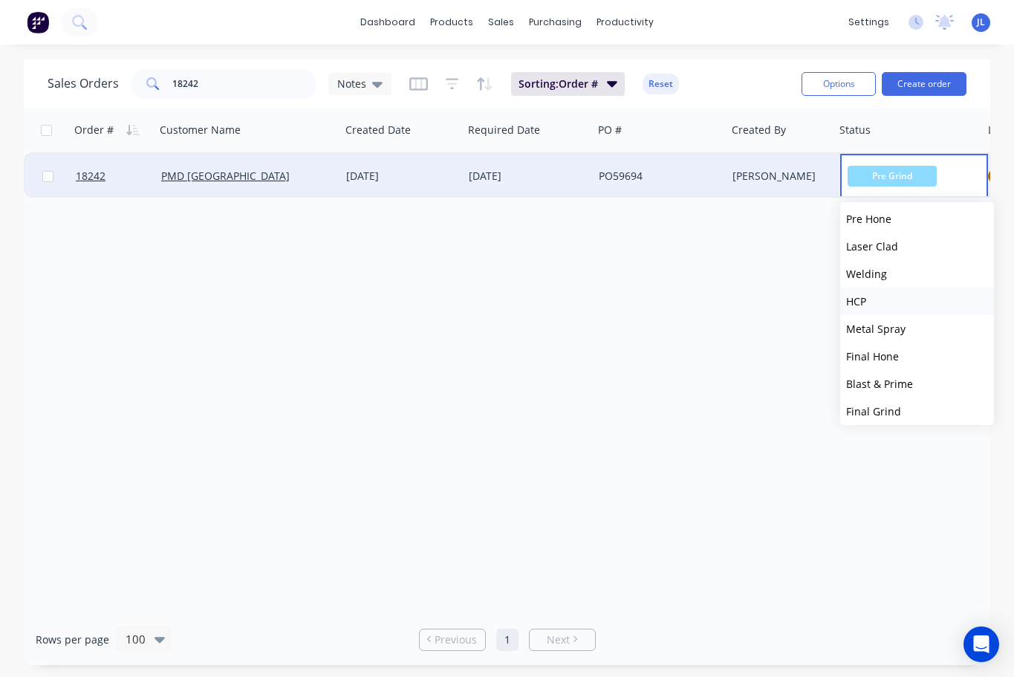
click at [879, 294] on button "HCP" at bounding box center [917, 301] width 154 height 27
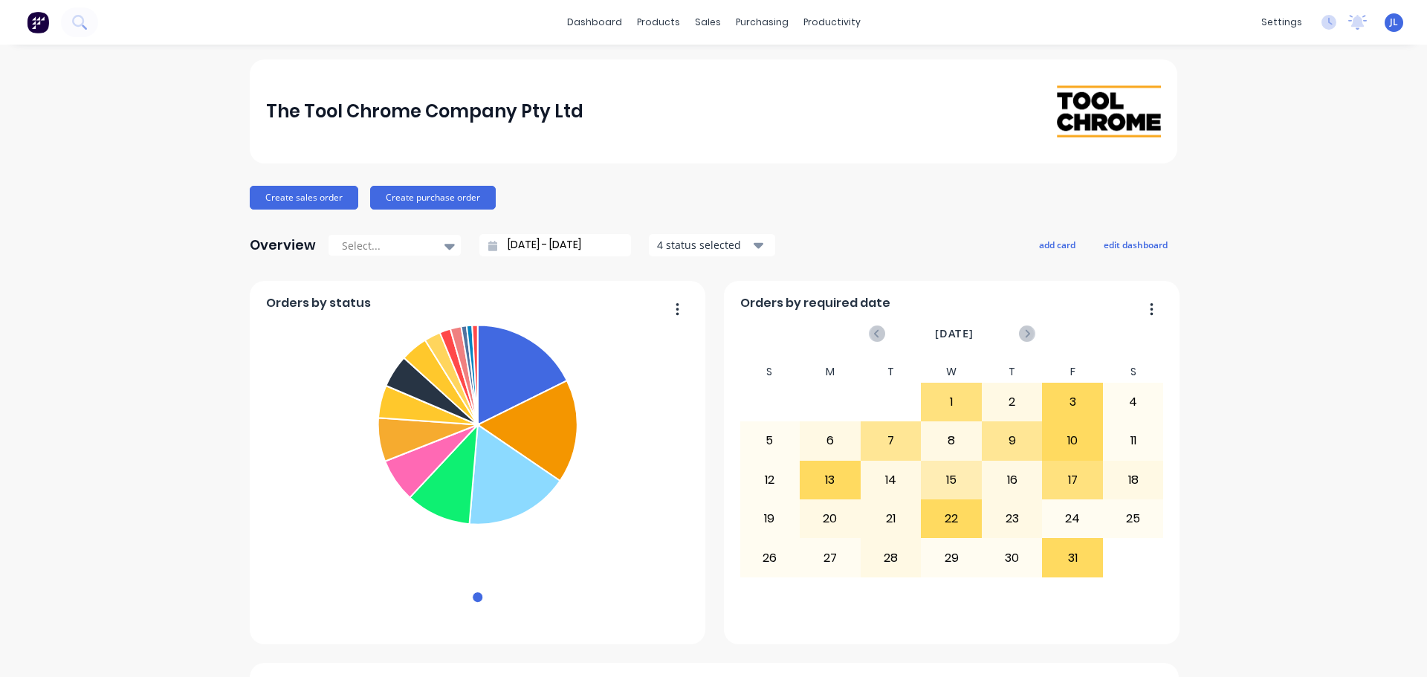
click at [127, 25] on div "dashboard products sales purchasing productivity dashboard products Product Cat…" at bounding box center [713, 22] width 1427 height 45
click at [91, 27] on button at bounding box center [79, 22] width 37 height 30
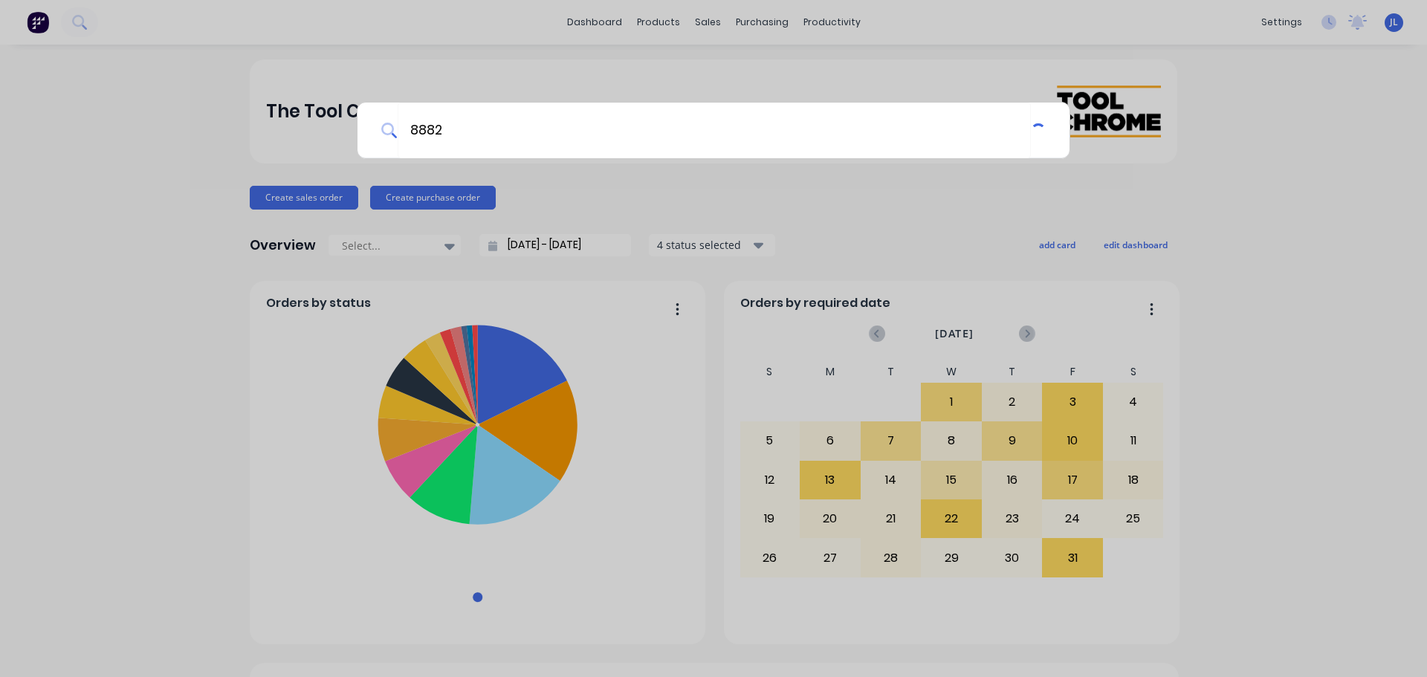
type input "8882"
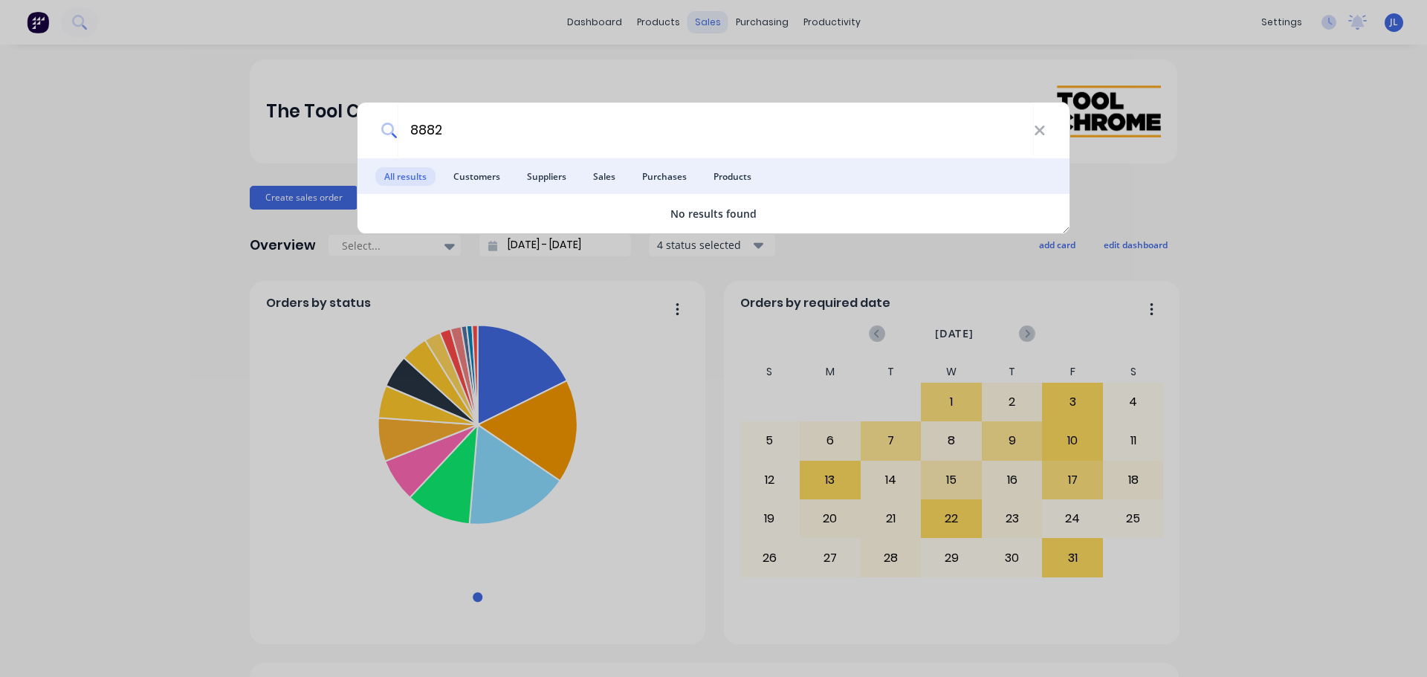
click at [619, 41] on div "8882 All results Customers Suppliers Sales Purchases Products No results found" at bounding box center [713, 338] width 1427 height 677
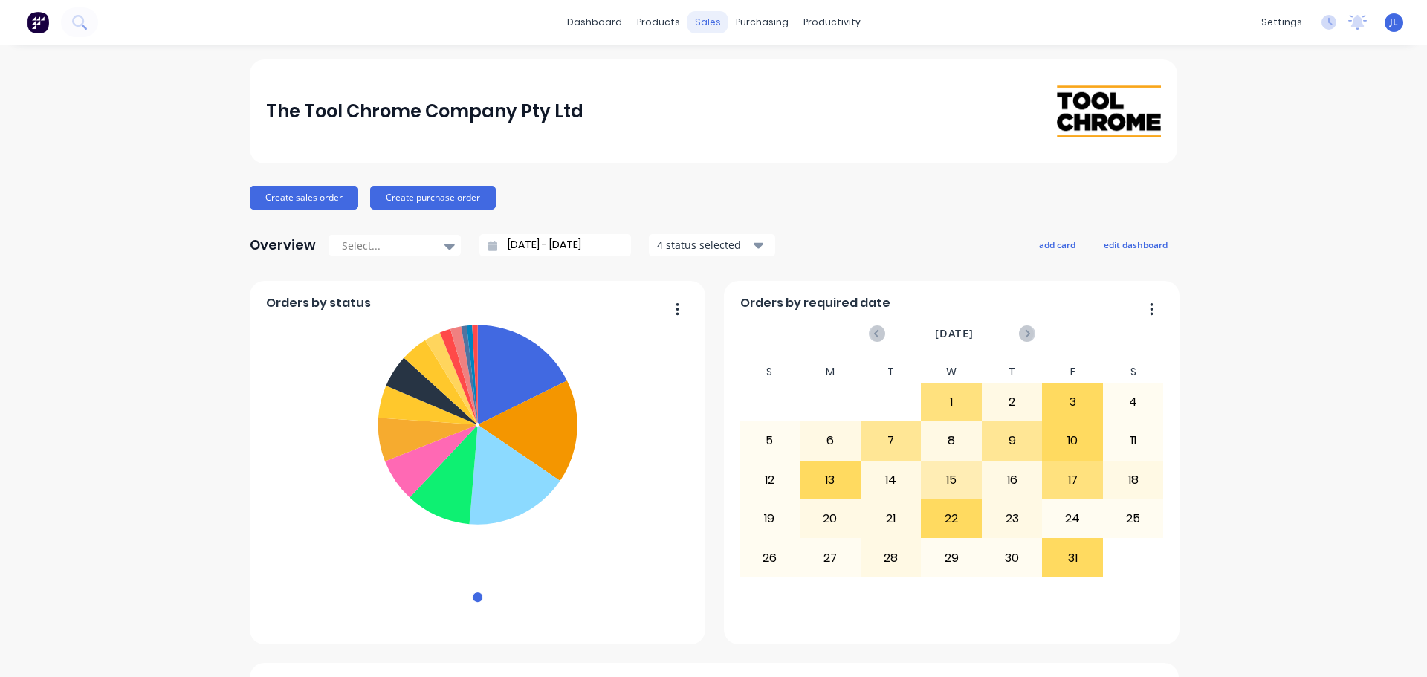
click at [700, 31] on div "sales" at bounding box center [707, 22] width 41 height 22
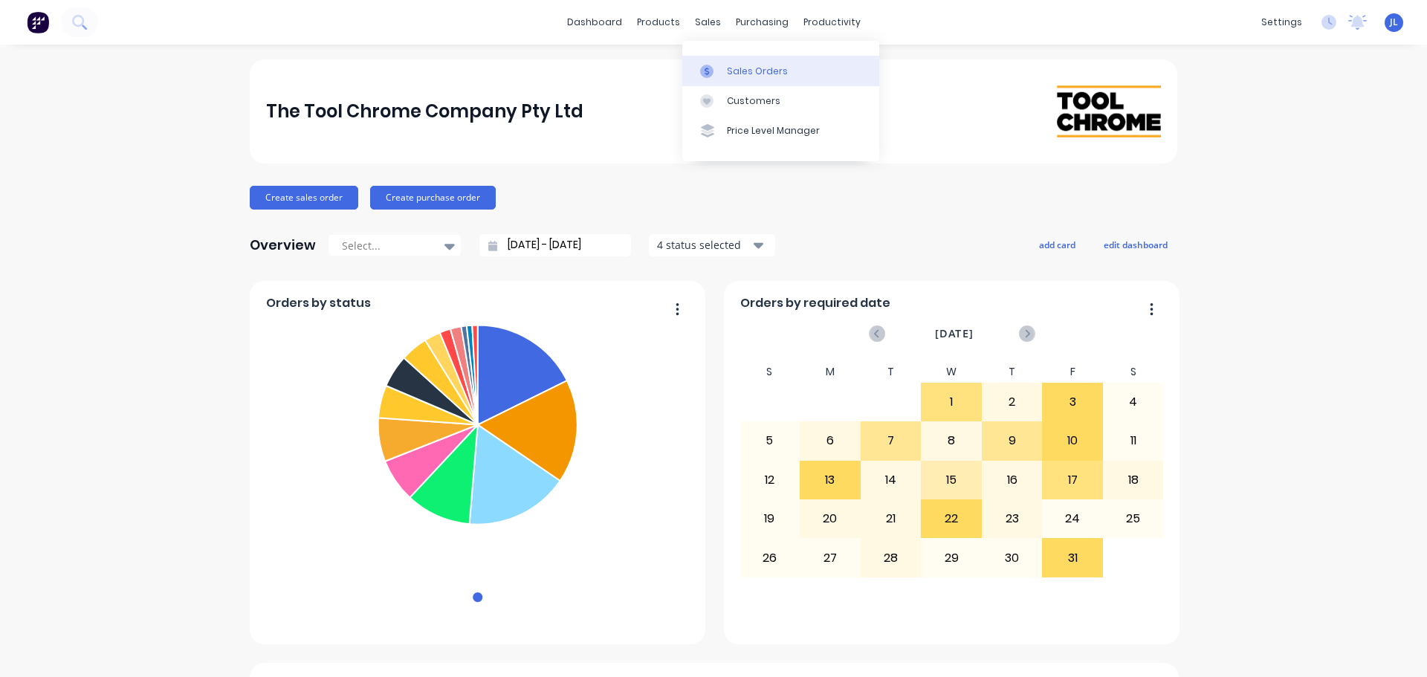
click at [738, 72] on div "Sales Orders" at bounding box center [757, 71] width 61 height 13
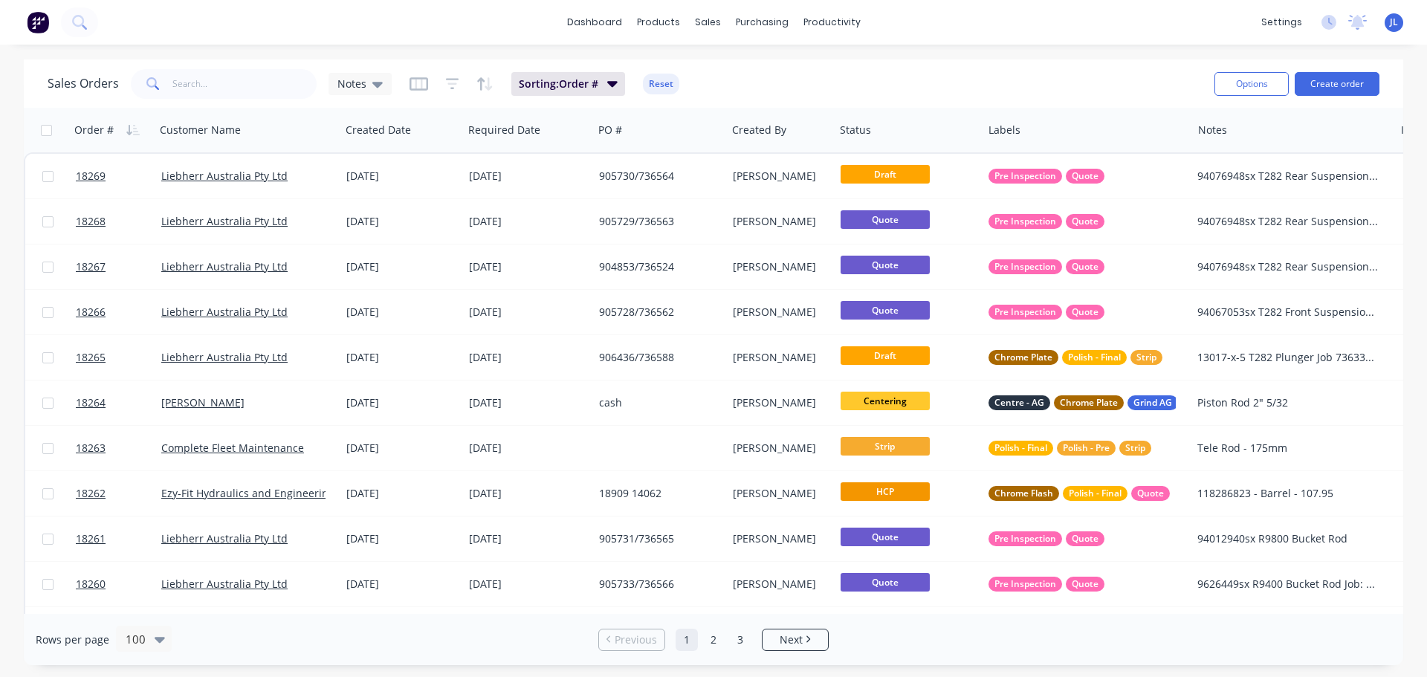
click at [277, 100] on div "Sales Orders Notes Sorting: Order # Reset" at bounding box center [625, 83] width 1155 height 36
click at [253, 91] on input "text" at bounding box center [244, 84] width 145 height 30
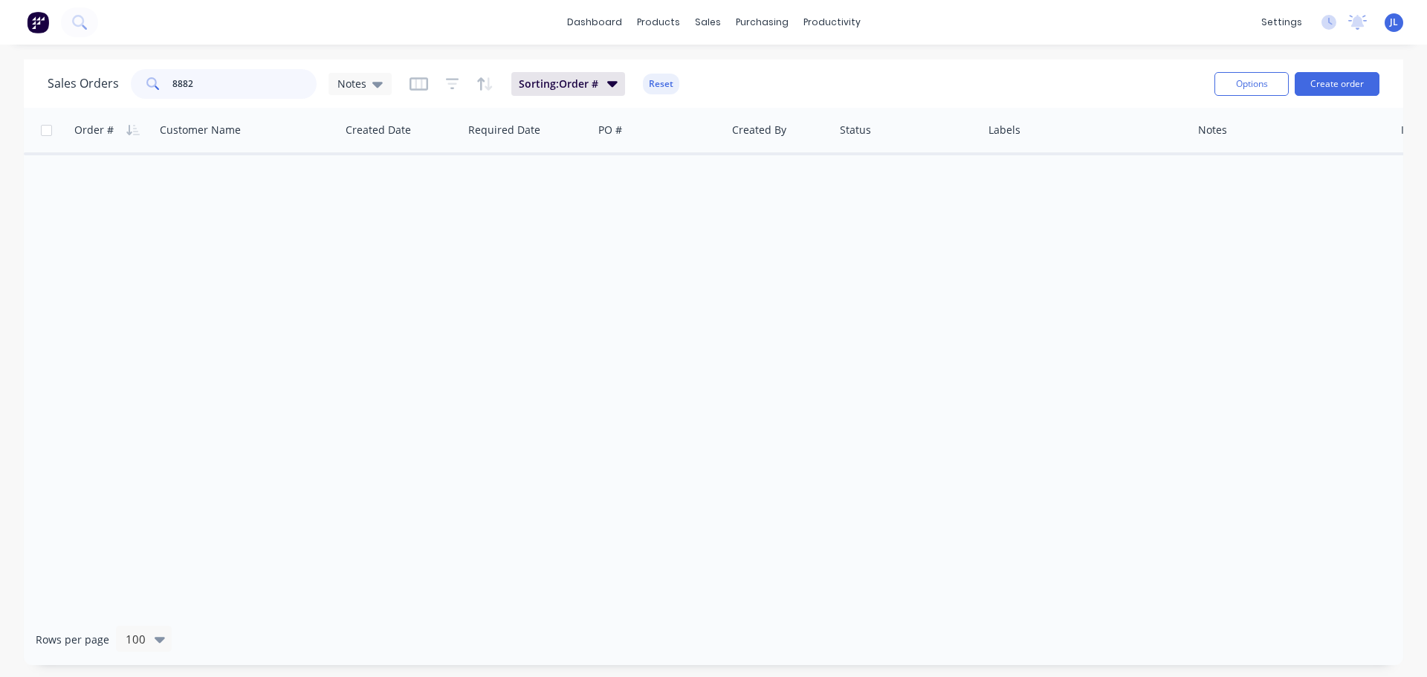
drag, startPoint x: 221, startPoint y: 82, endPoint x: 126, endPoint y: 72, distance: 95.6
click at [126, 72] on div "Sales Orders 8882 Notes" at bounding box center [220, 84] width 344 height 30
type input "8882"
